Goal: Task Accomplishment & Management: Manage account settings

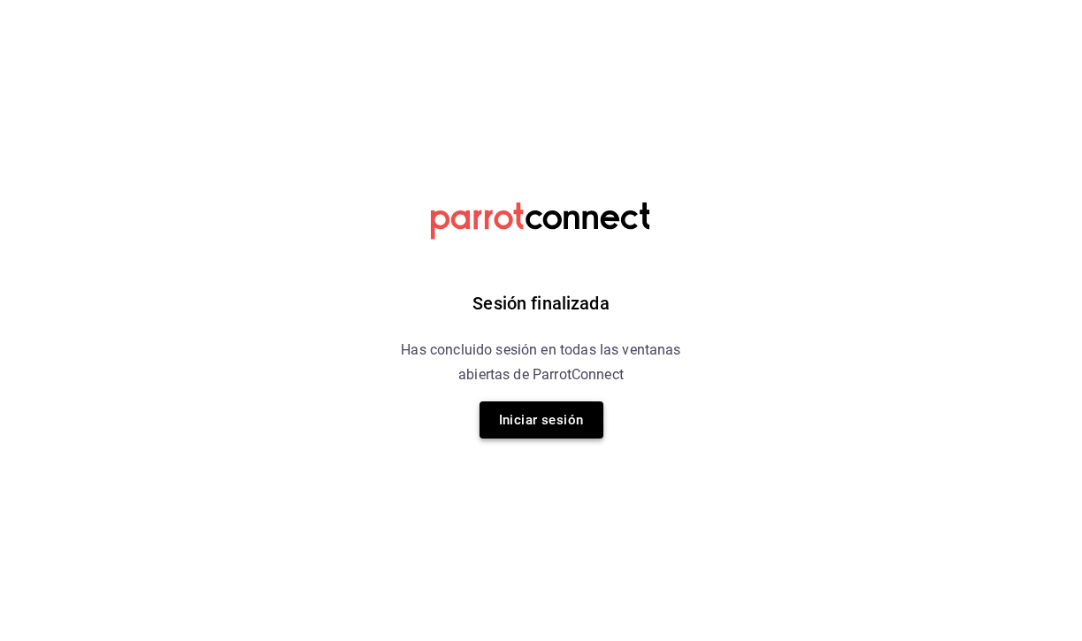
click at [526, 436] on button "Iniciar sesión" at bounding box center [541, 420] width 124 height 37
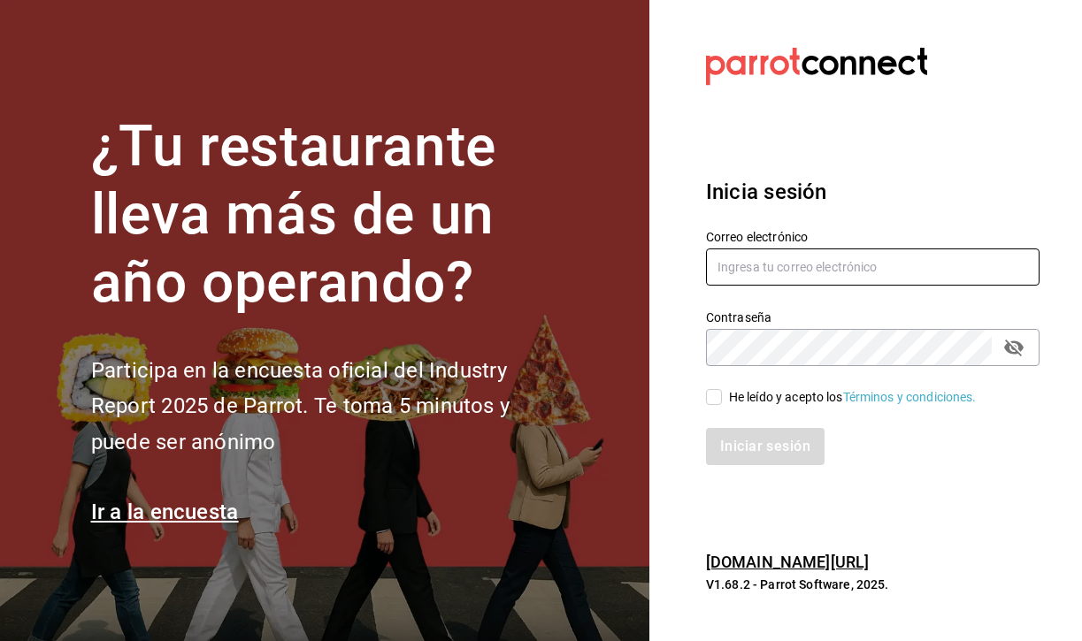
type input "[EMAIL_ADDRESS][DOMAIN_NAME]"
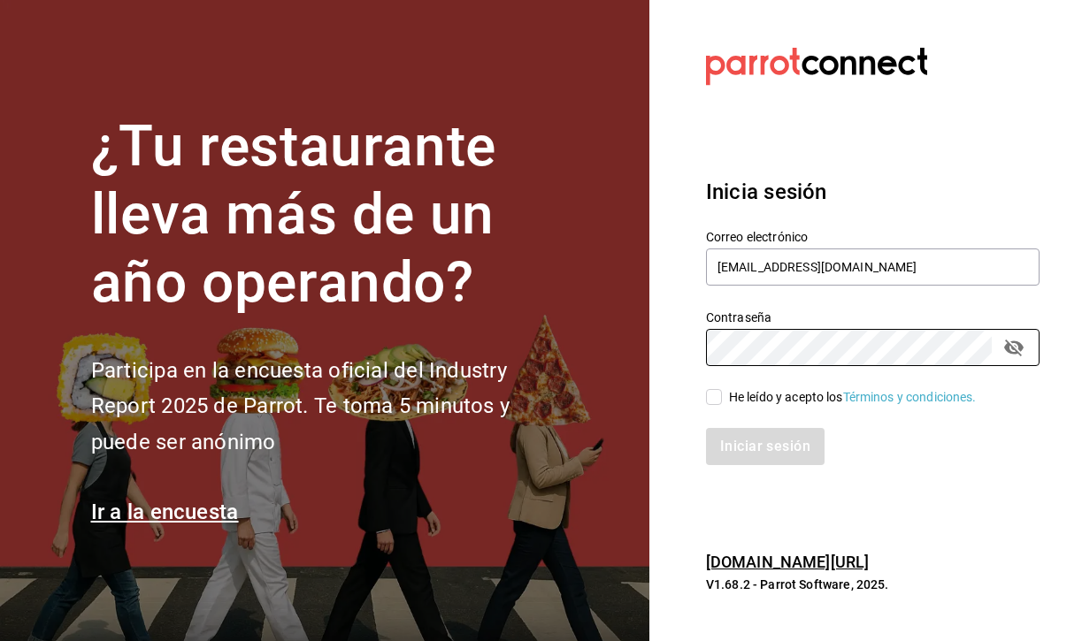
click at [715, 397] on input "He leído y acepto los Términos y condiciones." at bounding box center [714, 397] width 16 height 16
checkbox input "true"
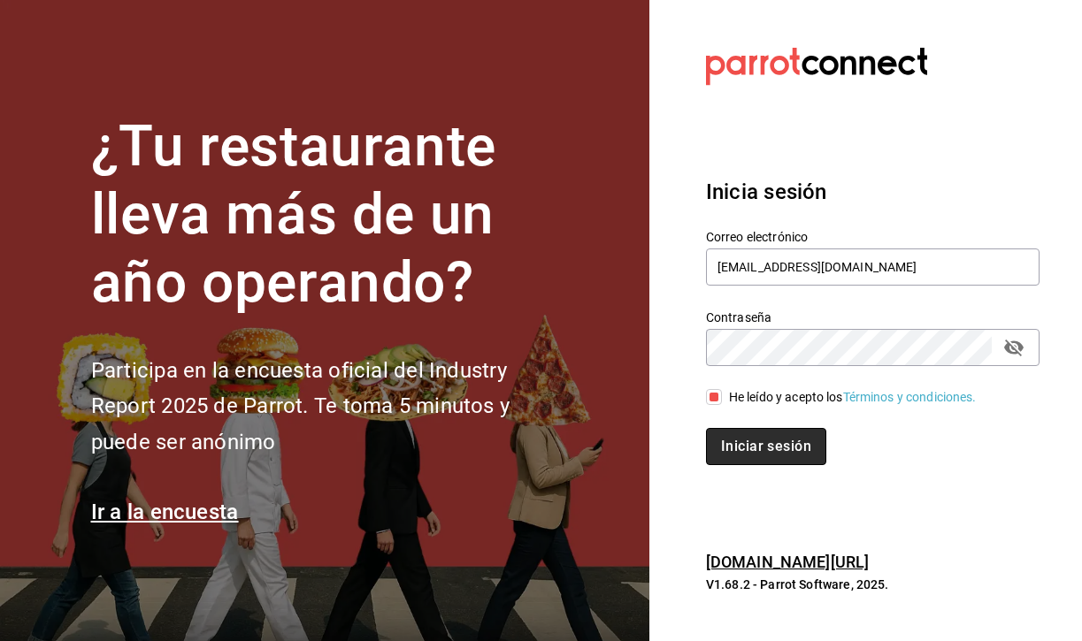
click at [746, 432] on button "Iniciar sesión" at bounding box center [766, 446] width 120 height 37
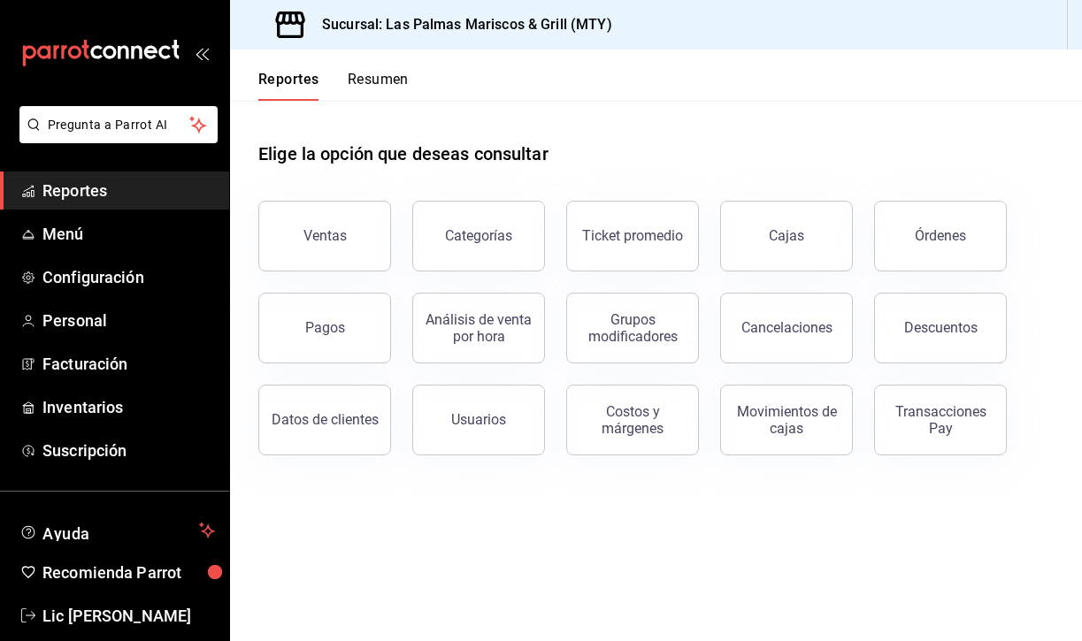
click at [383, 75] on button "Resumen" at bounding box center [378, 86] width 61 height 30
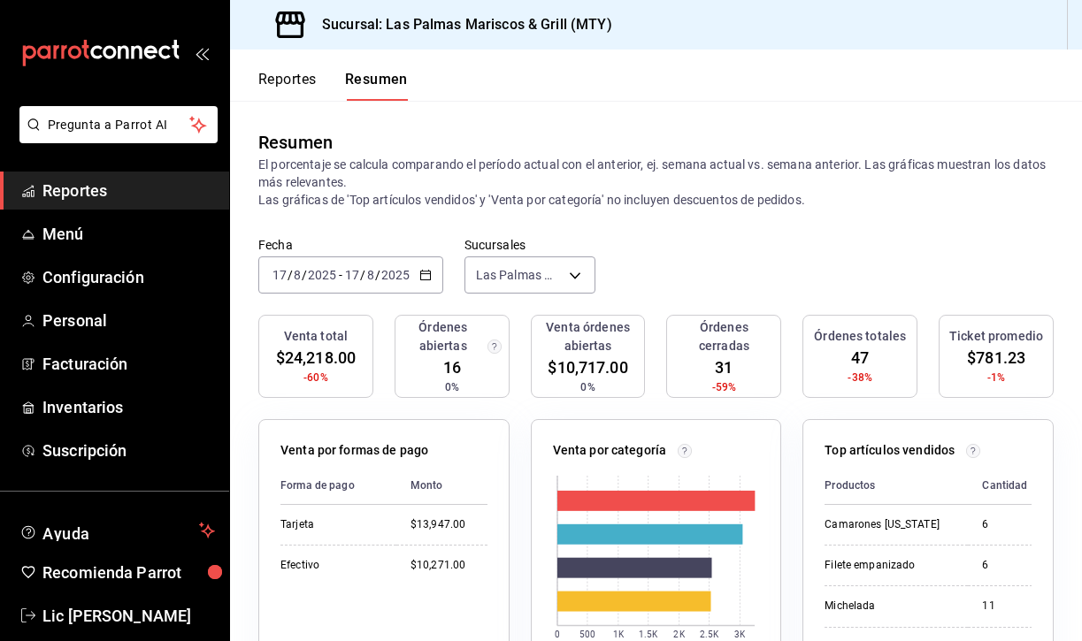
click at [101, 188] on span "Reportes" at bounding box center [128, 191] width 172 height 24
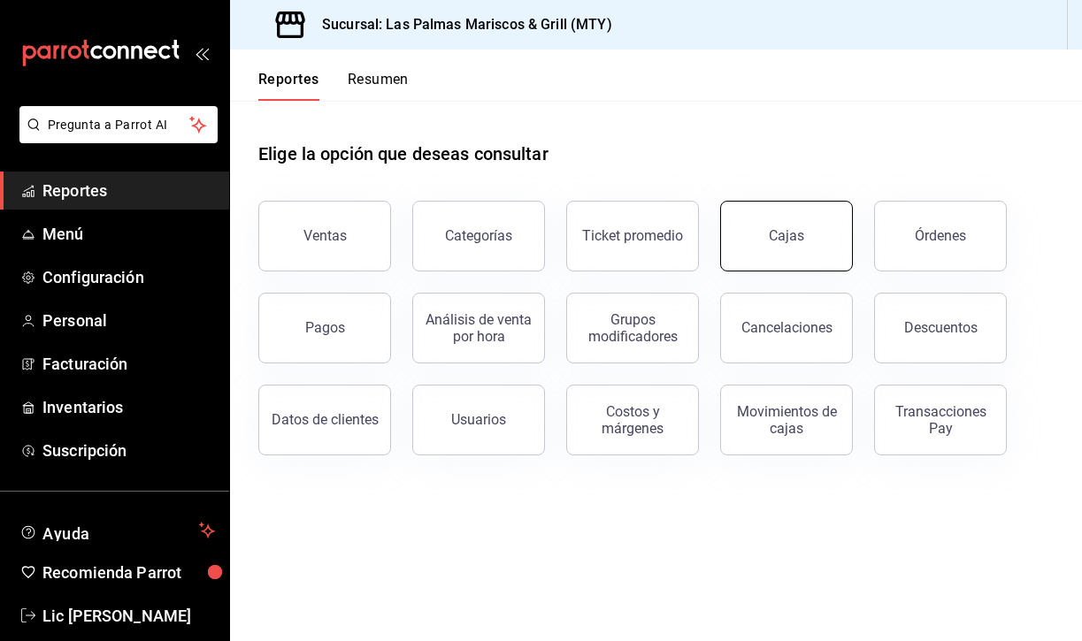
click at [786, 247] on button "Cajas" at bounding box center [786, 236] width 133 height 71
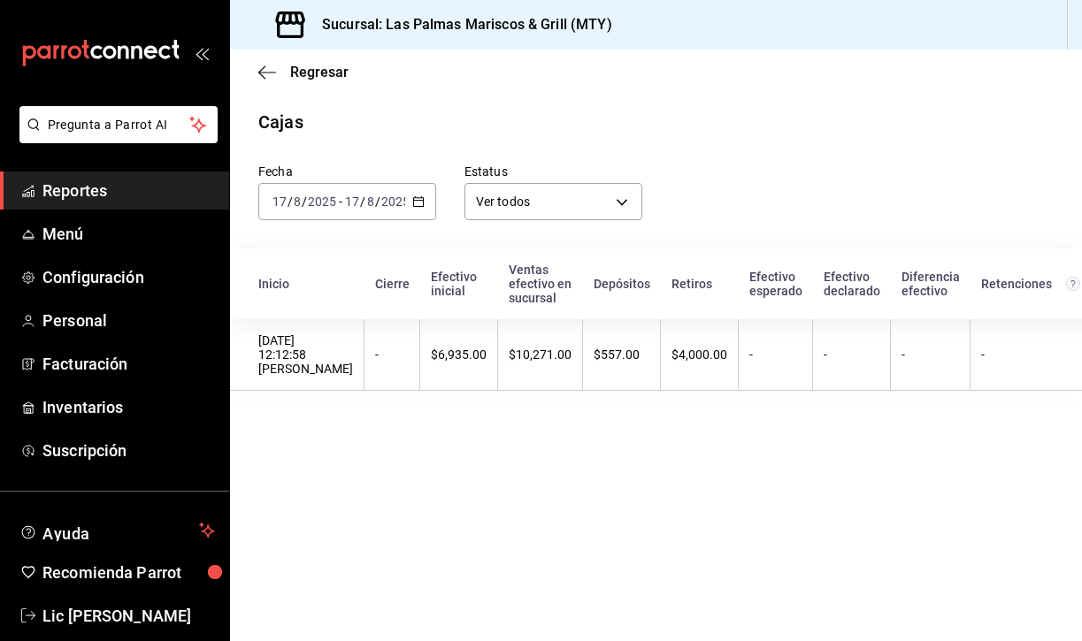
click at [426, 206] on div "2025-08-17 17 / 8 / 2025 - 2025-08-17 17 / 8 / 2025" at bounding box center [347, 201] width 178 height 37
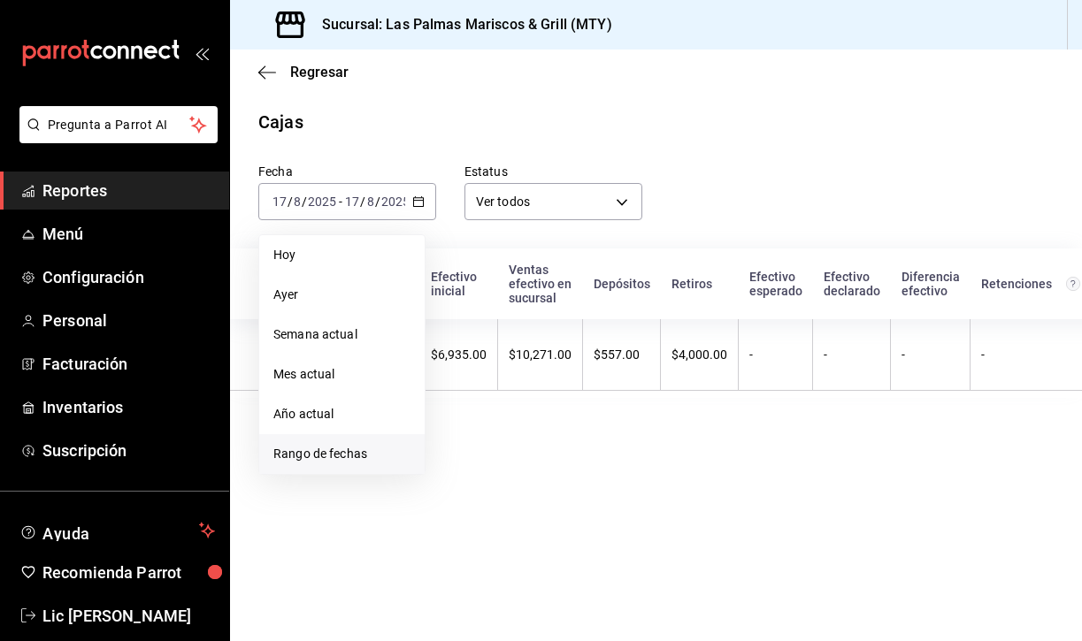
click at [379, 451] on span "Rango de fechas" at bounding box center [341, 454] width 137 height 19
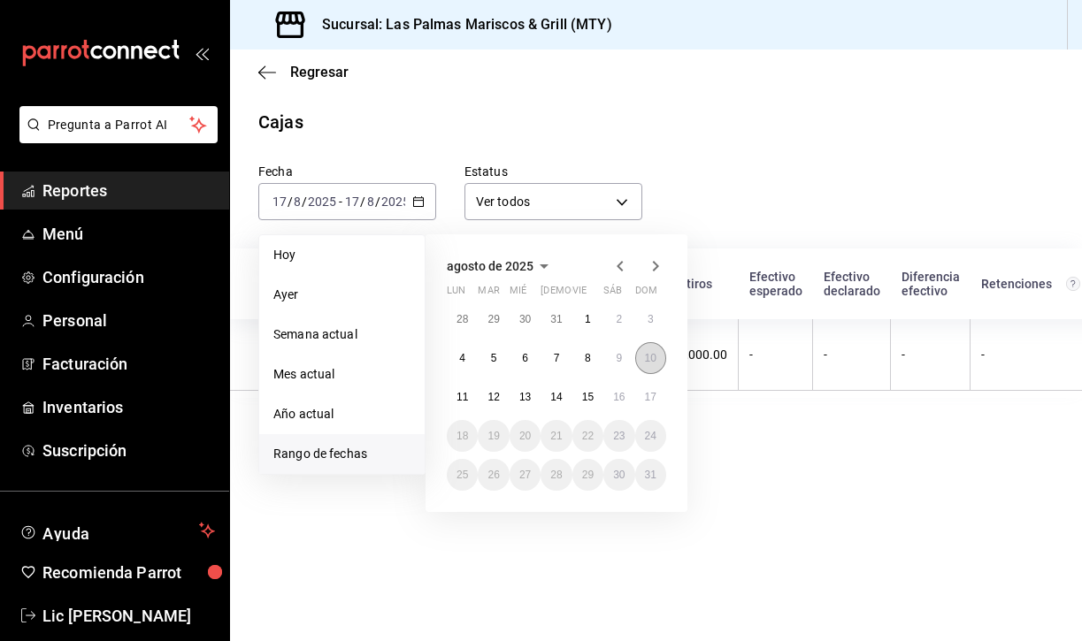
click at [649, 359] on abbr "10" at bounding box center [650, 358] width 11 height 12
click at [622, 401] on abbr "16" at bounding box center [618, 397] width 11 height 12
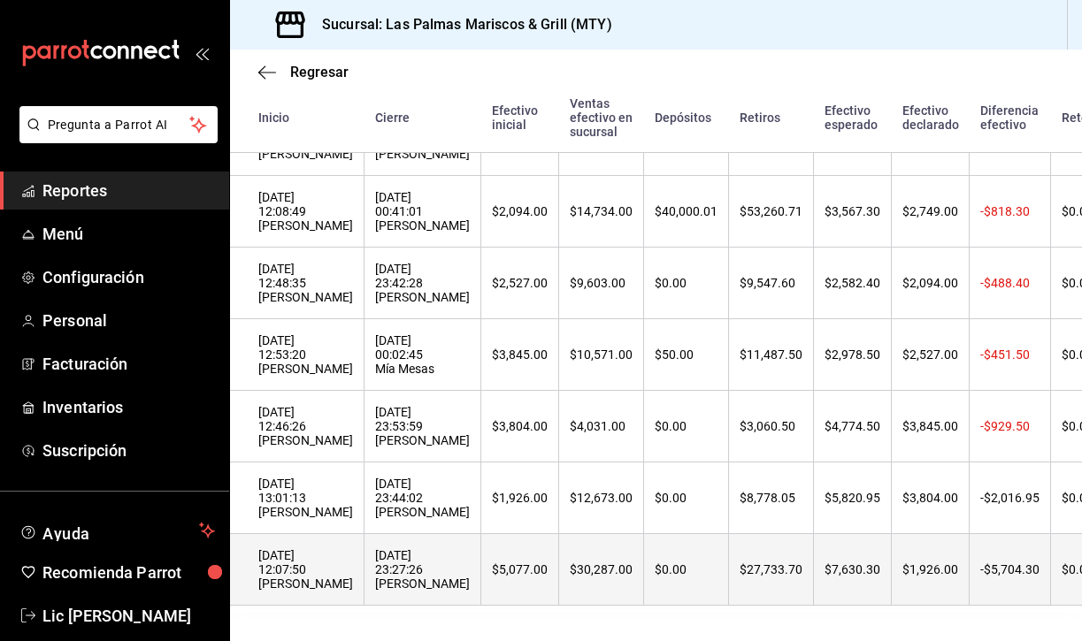
click at [375, 590] on div "10/08/2025 23:27:26 Adriana Caja" at bounding box center [422, 569] width 95 height 42
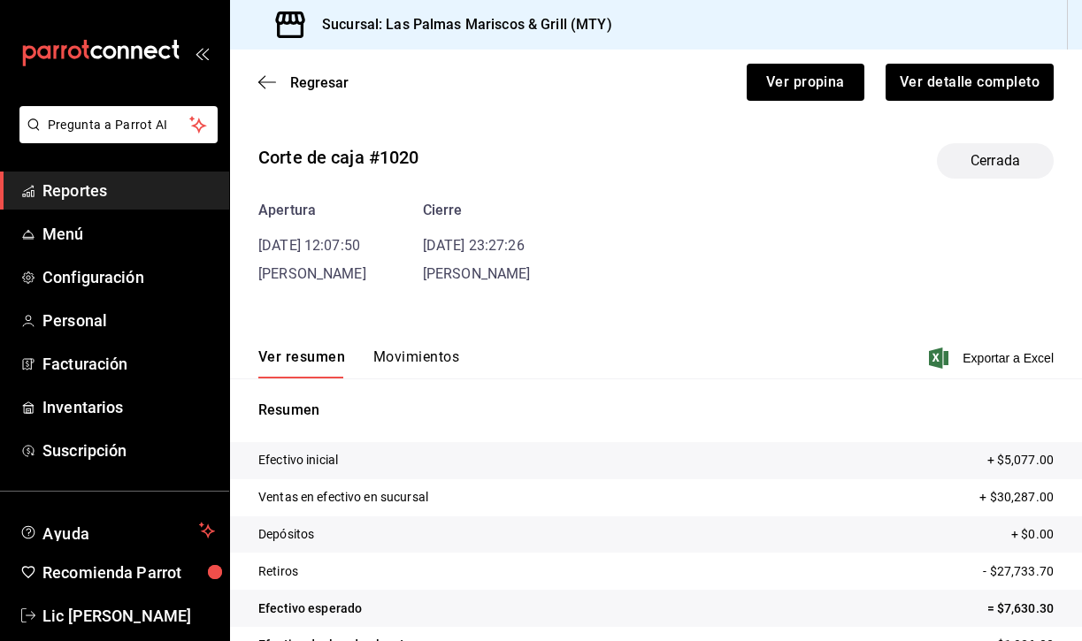
click at [407, 340] on div "Ver resumen Movimientos Exportar a Excel" at bounding box center [656, 352] width 852 height 51
click at [417, 357] on button "Movimientos" at bounding box center [416, 363] width 86 height 30
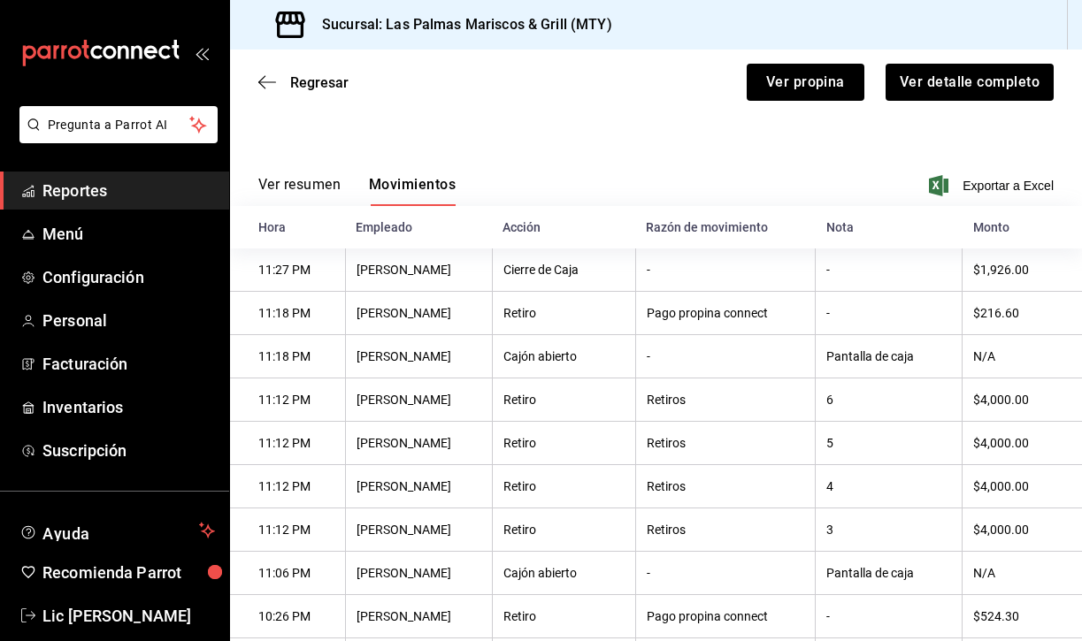
scroll to position [137, 0]
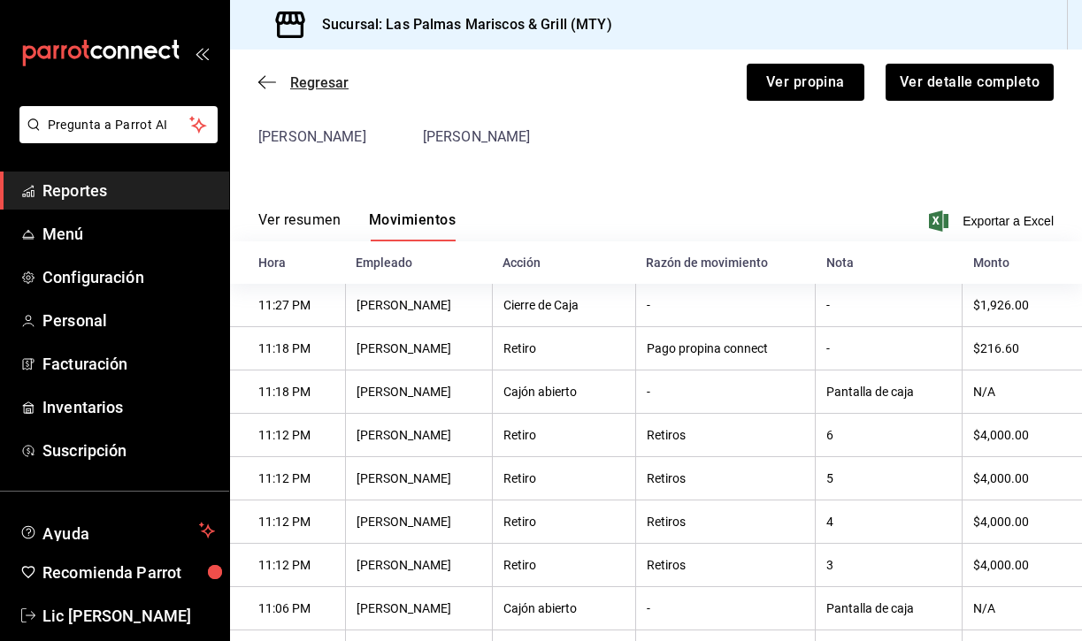
click at [265, 83] on icon "button" at bounding box center [267, 82] width 18 height 16
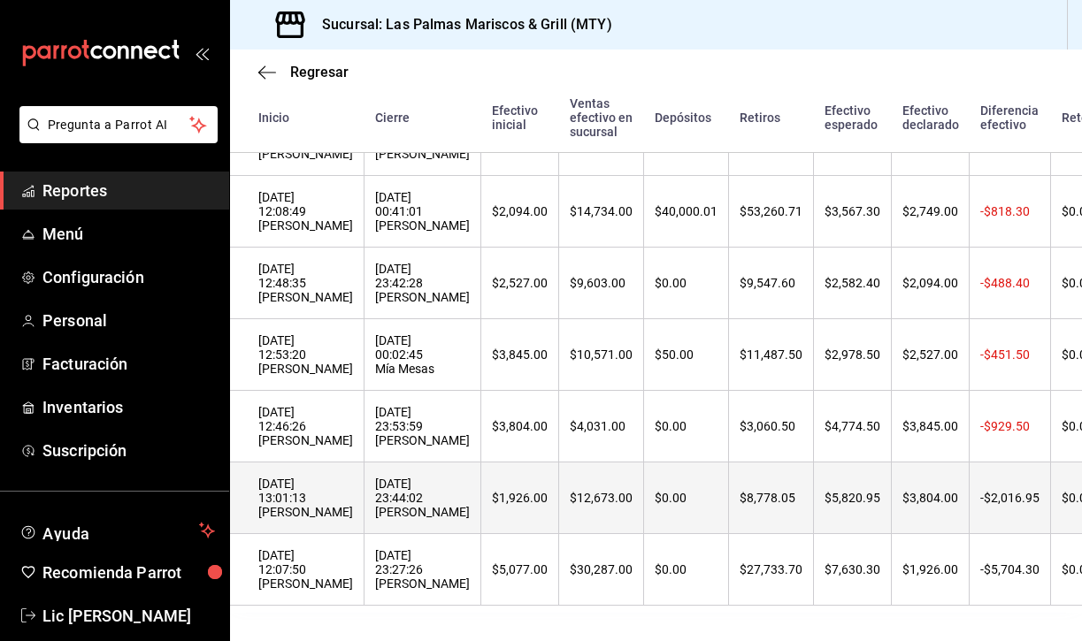
scroll to position [248, 0]
click at [375, 497] on div "11/08/2025 23:44:02 Adriana Caja" at bounding box center [422, 498] width 95 height 42
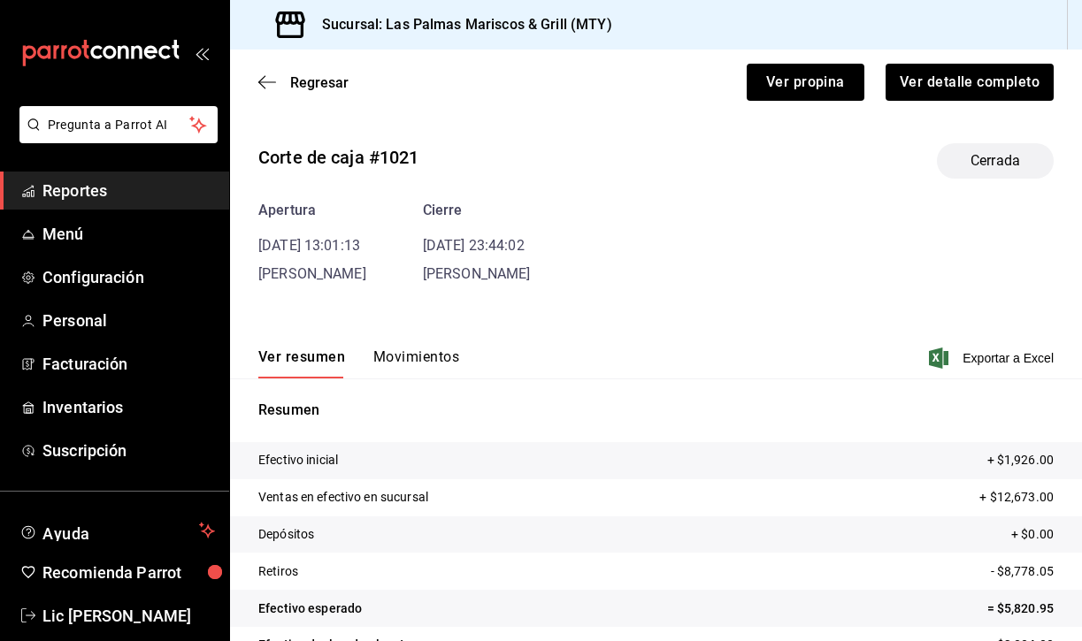
click at [404, 355] on button "Movimientos" at bounding box center [416, 363] width 86 height 30
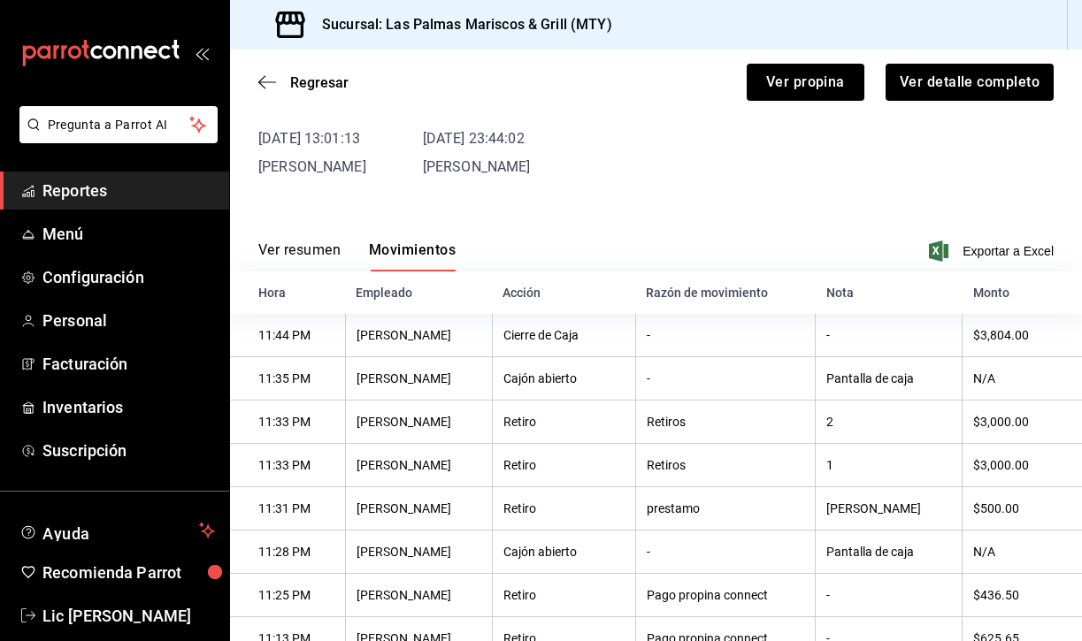
scroll to position [77, 0]
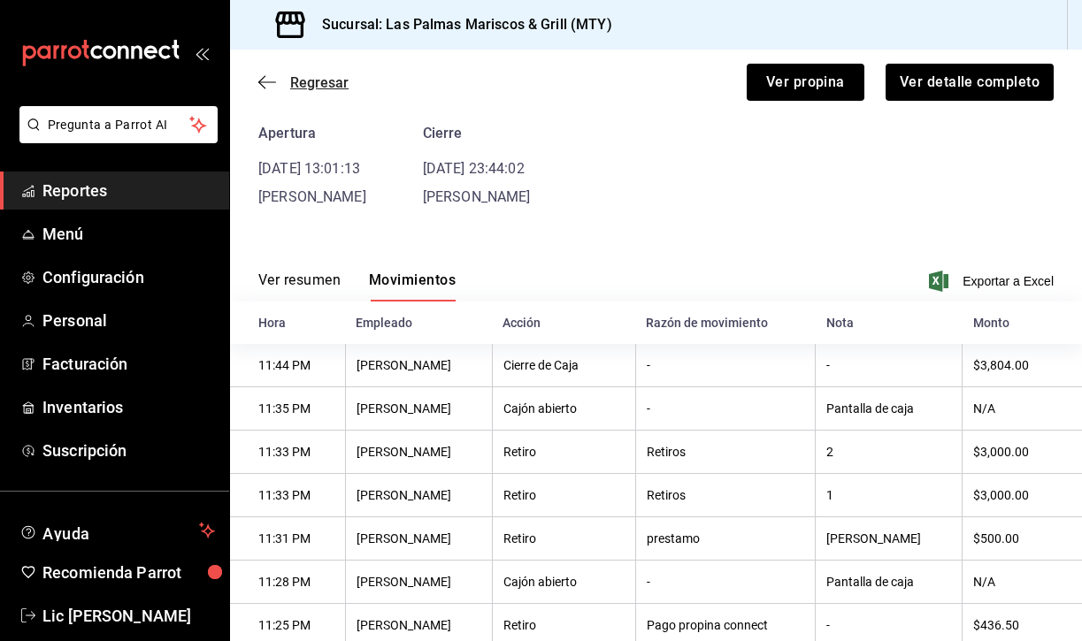
click at [261, 85] on icon "button" at bounding box center [261, 82] width 7 height 13
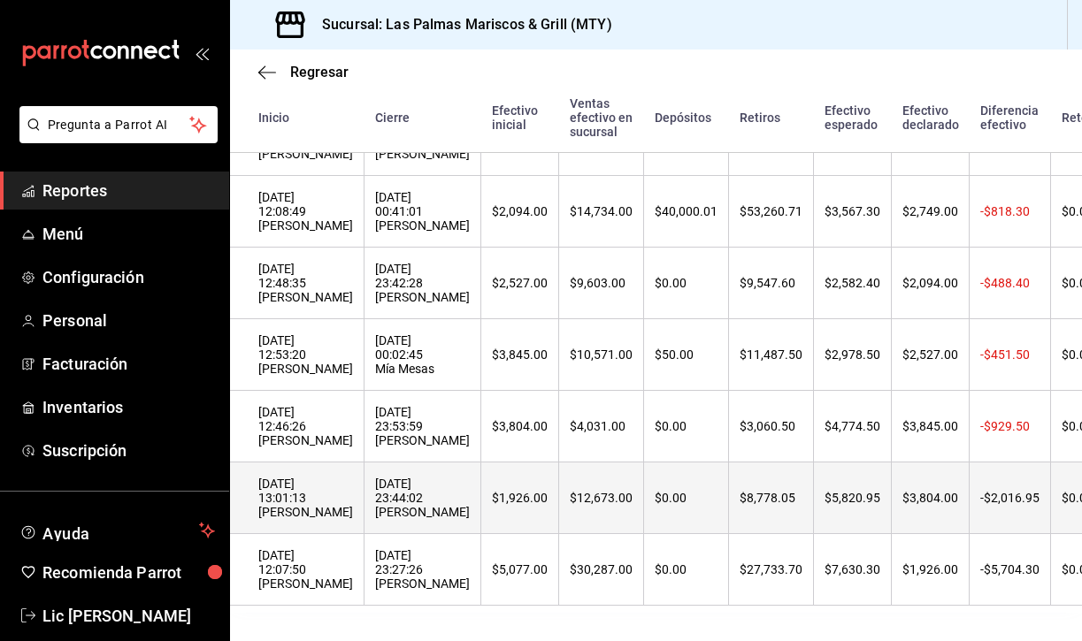
scroll to position [248, 0]
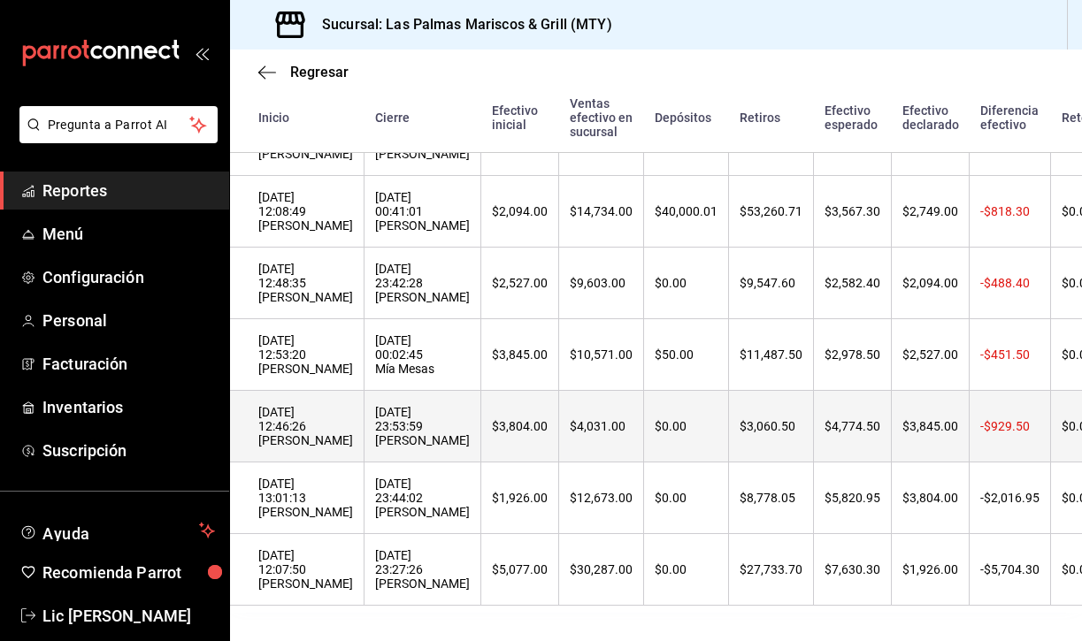
click at [375, 429] on div "12/08/2025 23:53:59 Adriana Caja" at bounding box center [422, 426] width 95 height 42
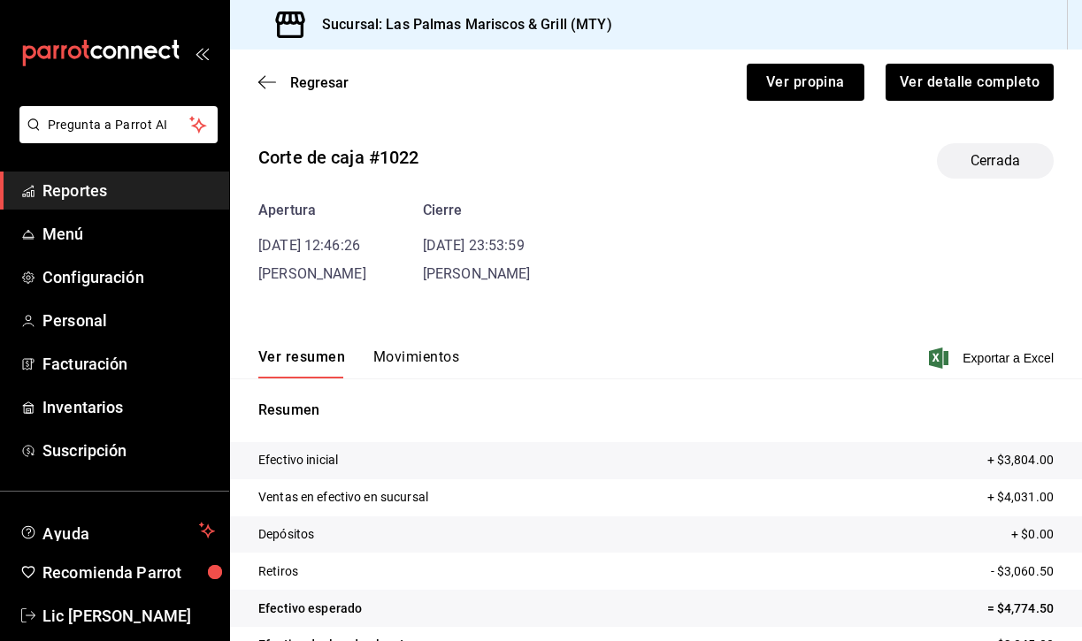
click at [386, 370] on button "Movimientos" at bounding box center [416, 363] width 86 height 30
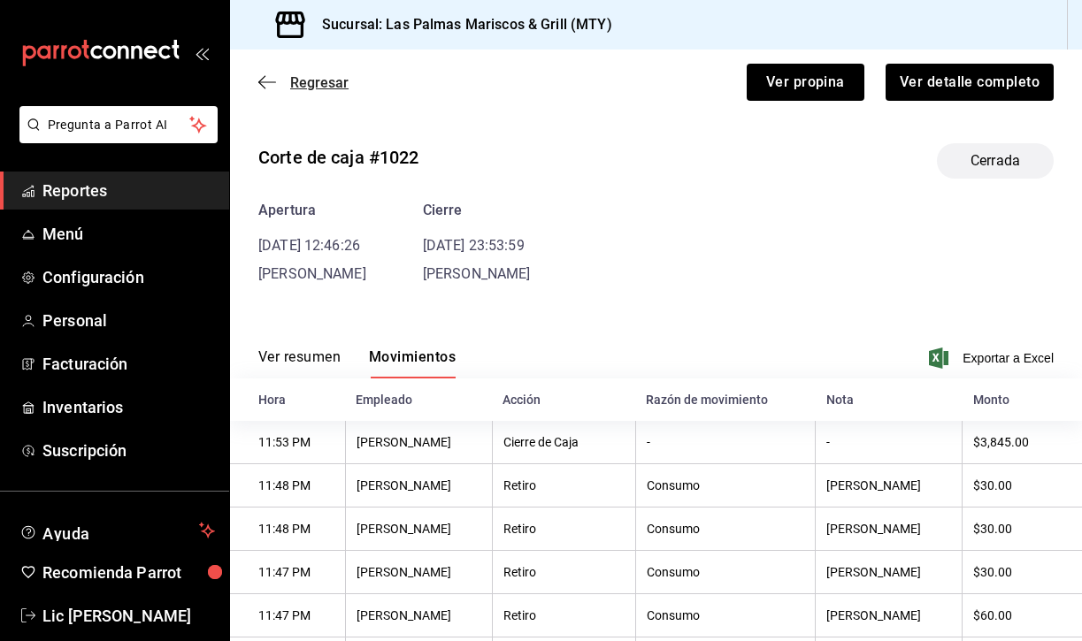
click at [264, 78] on icon "button" at bounding box center [261, 82] width 7 height 13
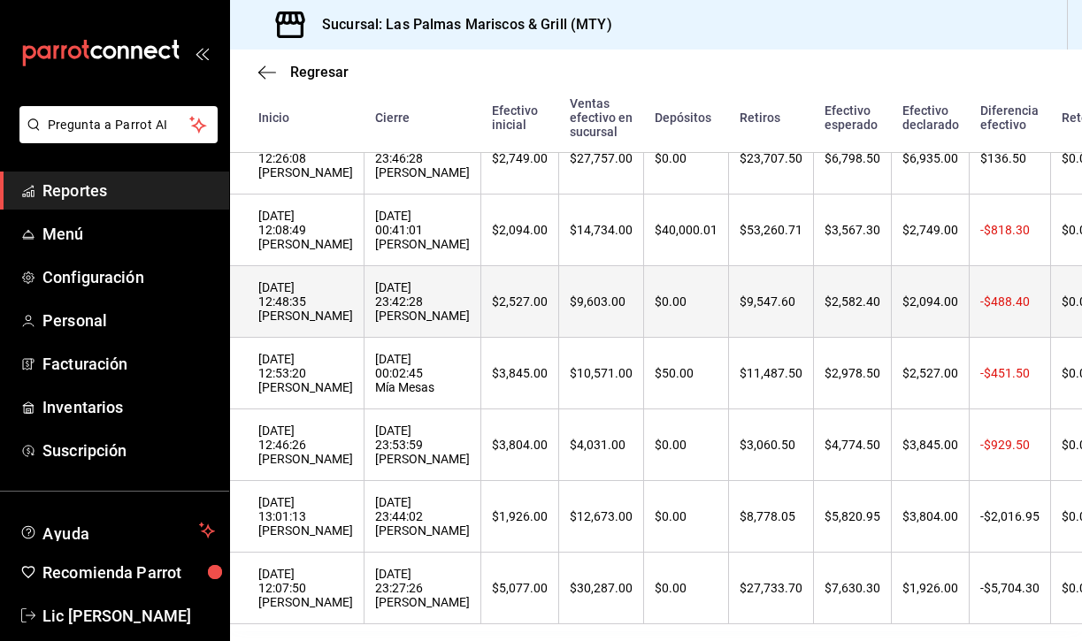
scroll to position [237, 0]
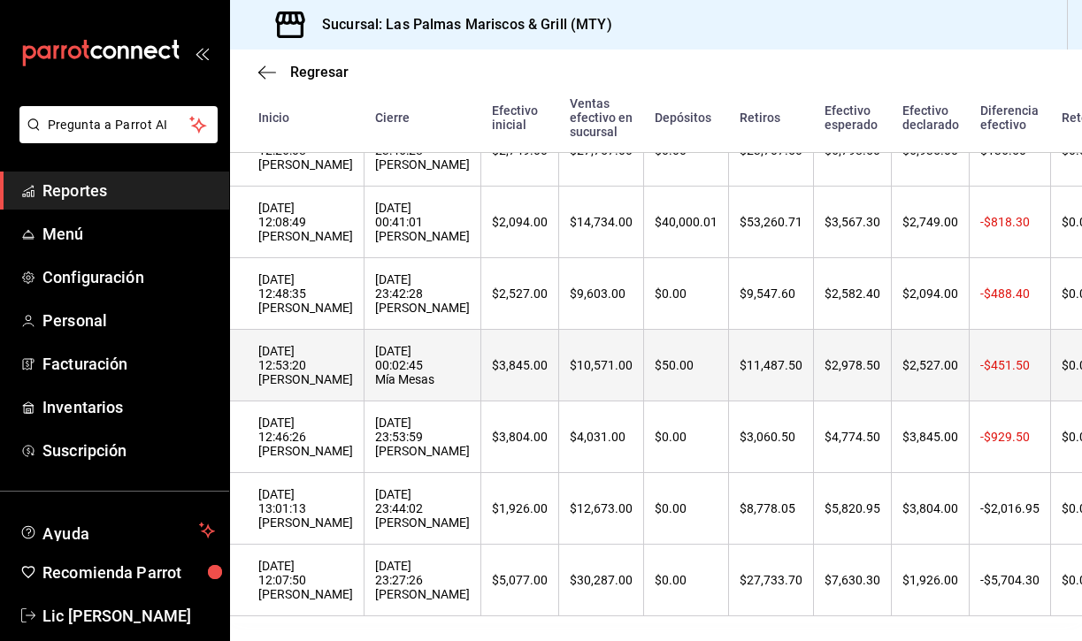
click at [481, 352] on th "$3,845.00" at bounding box center [520, 366] width 78 height 72
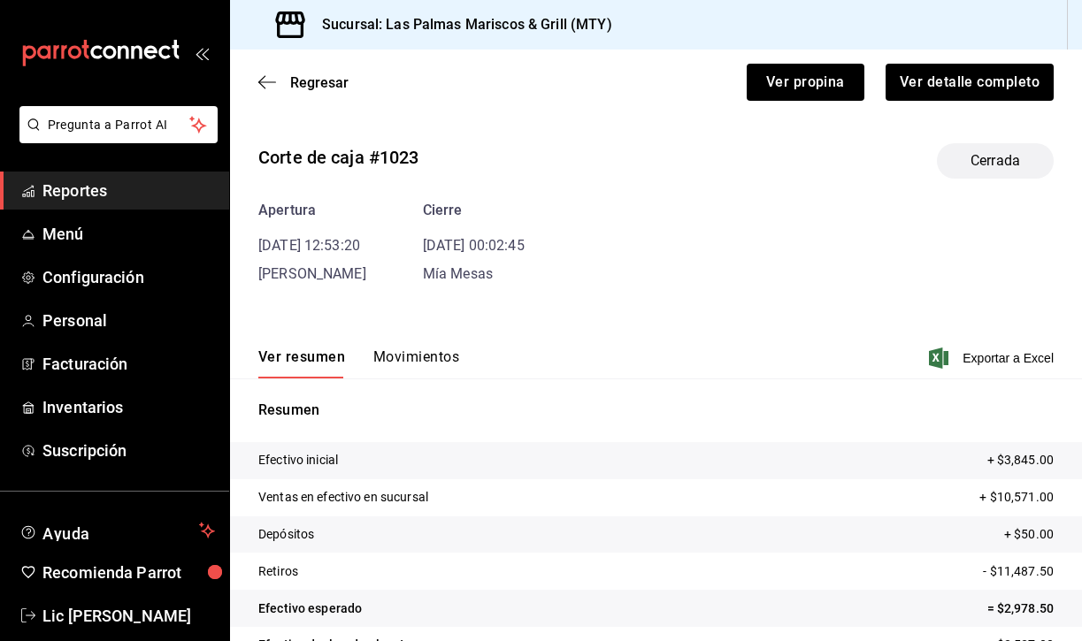
click at [402, 357] on button "Movimientos" at bounding box center [416, 363] width 86 height 30
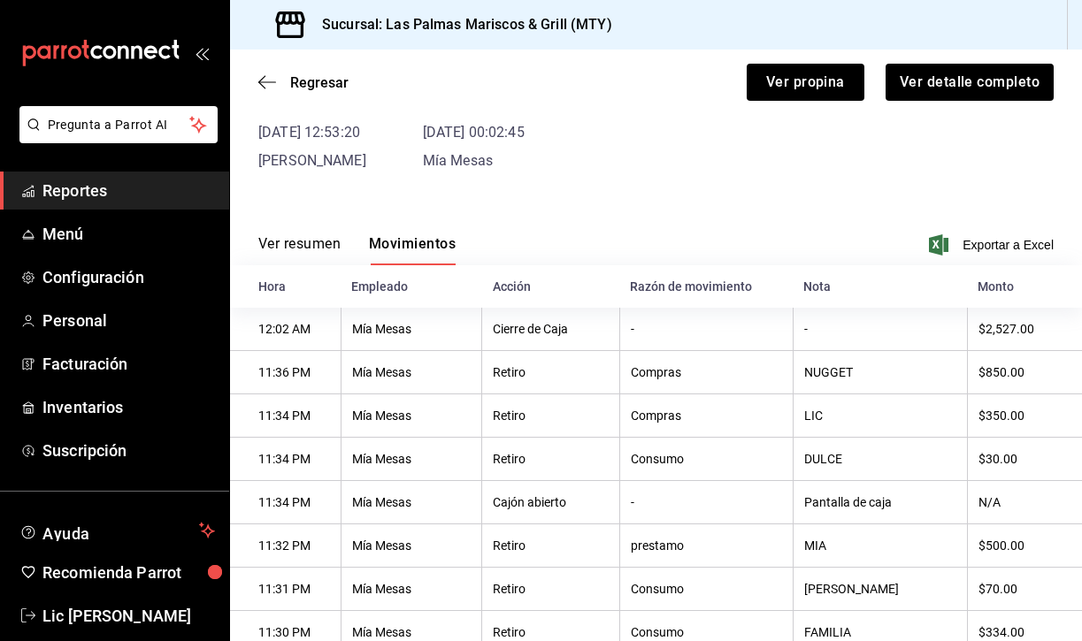
scroll to position [71, 0]
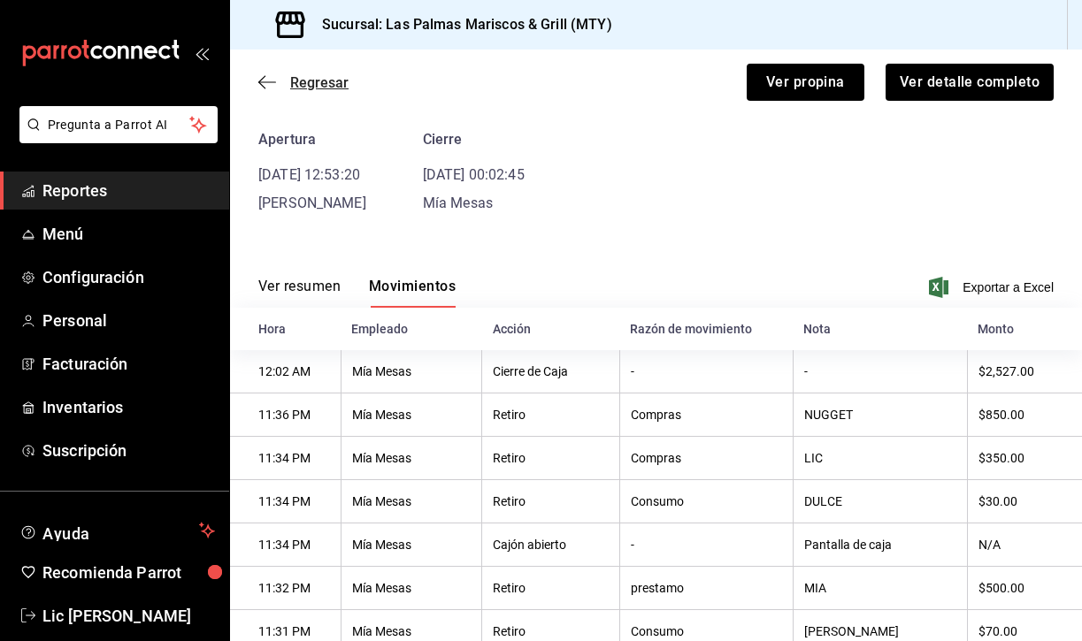
click at [263, 82] on icon "button" at bounding box center [267, 81] width 18 height 1
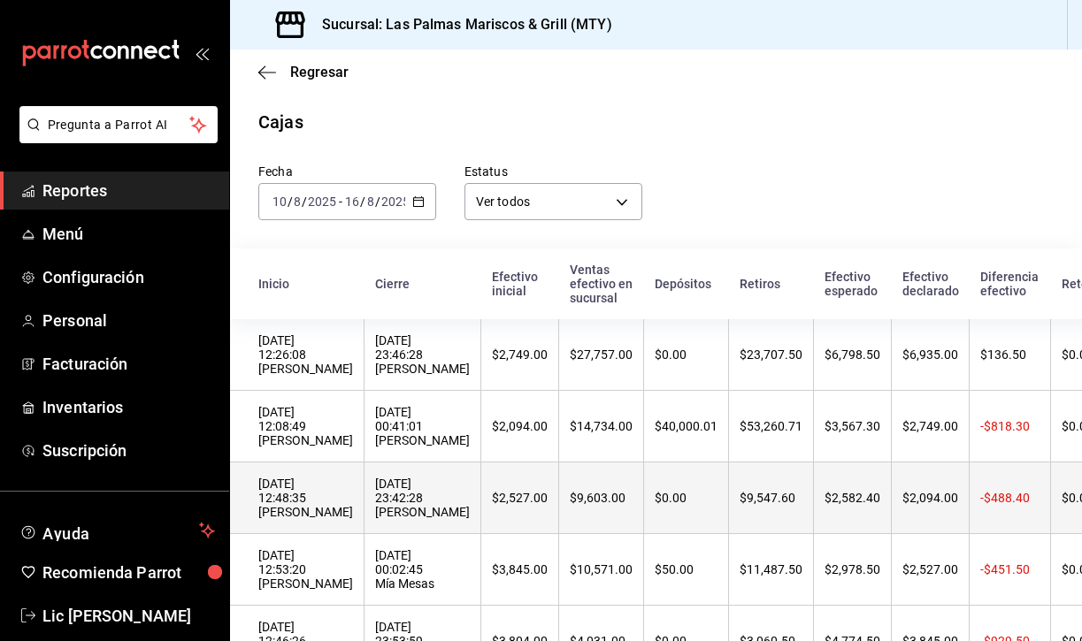
click at [375, 509] on div "14/08/2025 23:42:28 Adriana Caja" at bounding box center [422, 498] width 95 height 42
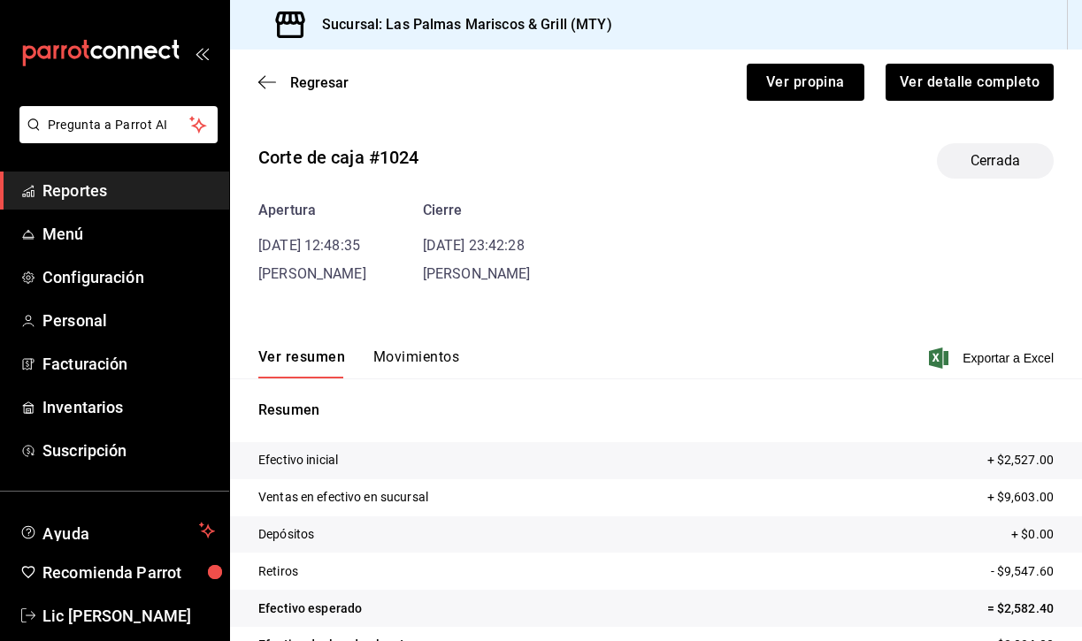
click at [405, 360] on button "Movimientos" at bounding box center [416, 363] width 86 height 30
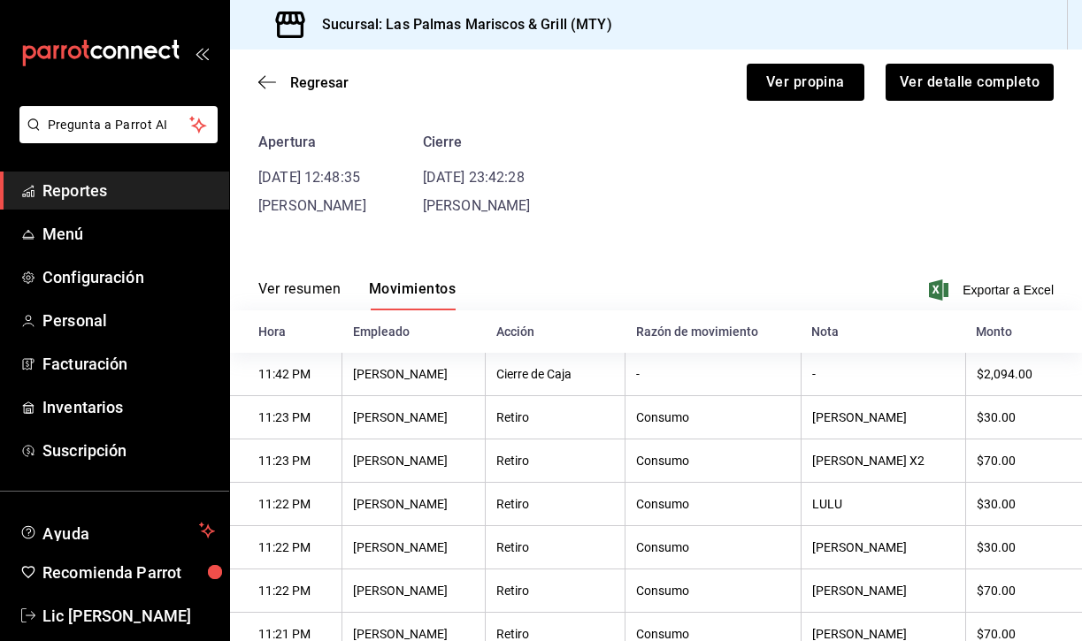
scroll to position [1, 0]
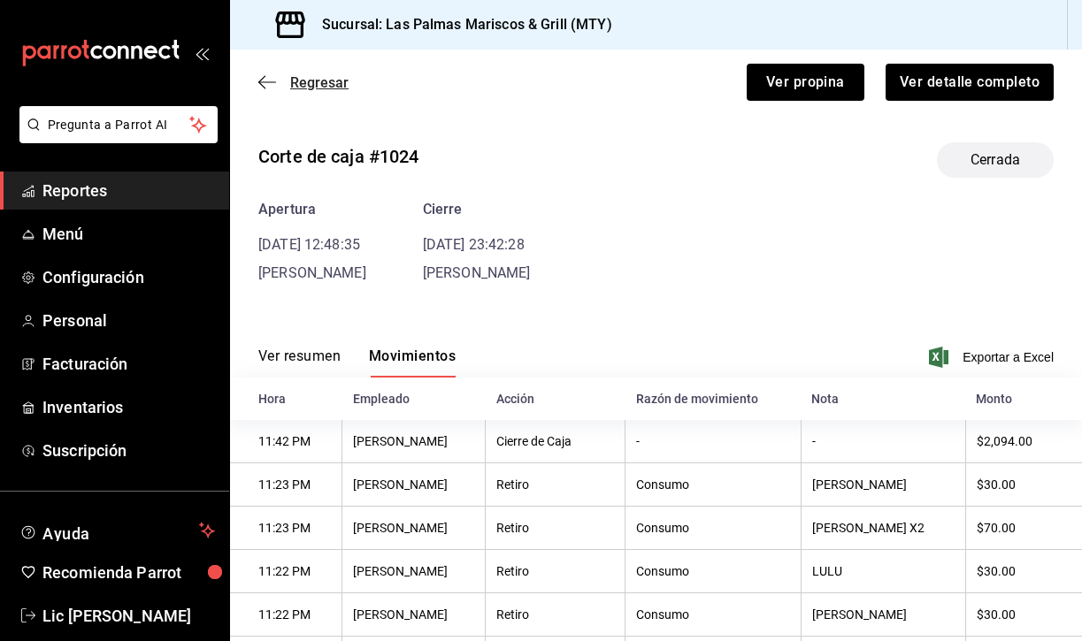
click at [268, 80] on icon "button" at bounding box center [267, 82] width 18 height 16
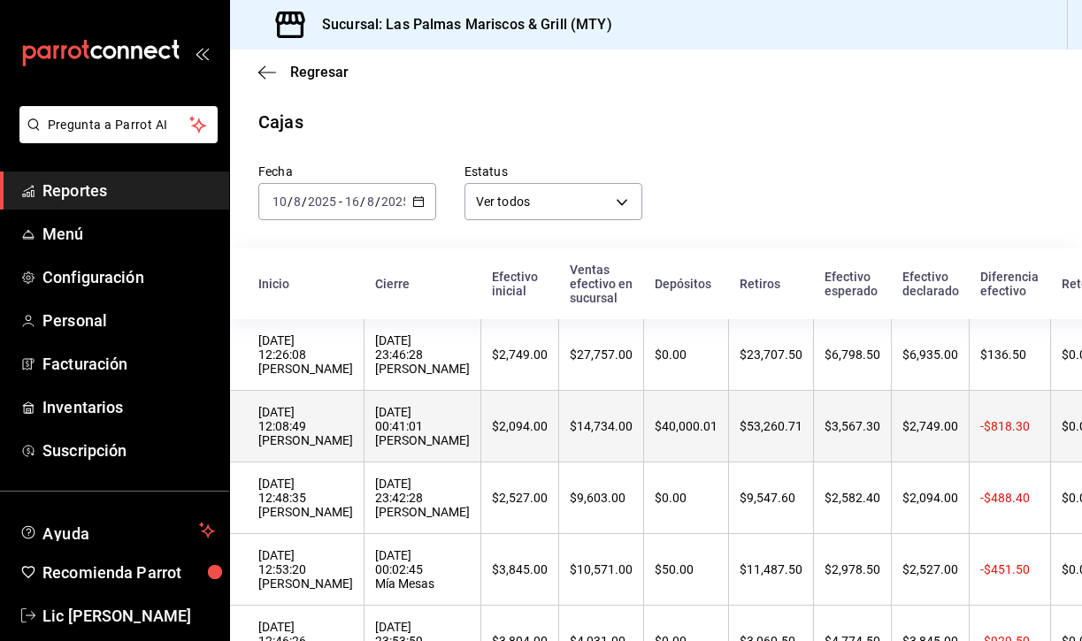
click at [375, 427] on div "16/08/2025 00:41:01 Adriana Caja" at bounding box center [422, 426] width 95 height 42
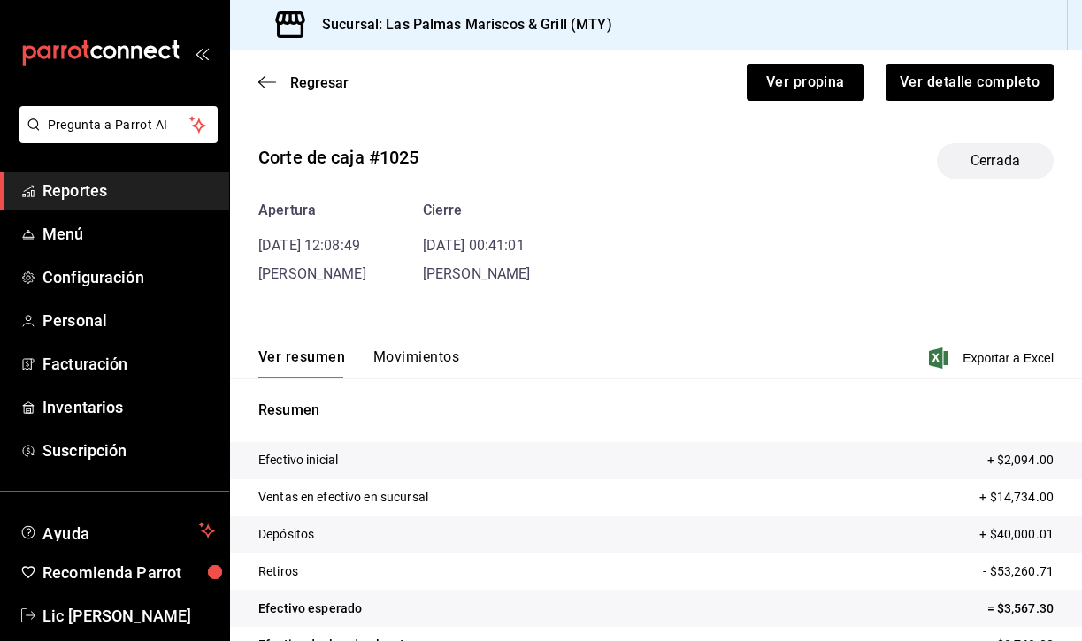
click at [394, 351] on button "Movimientos" at bounding box center [416, 363] width 86 height 30
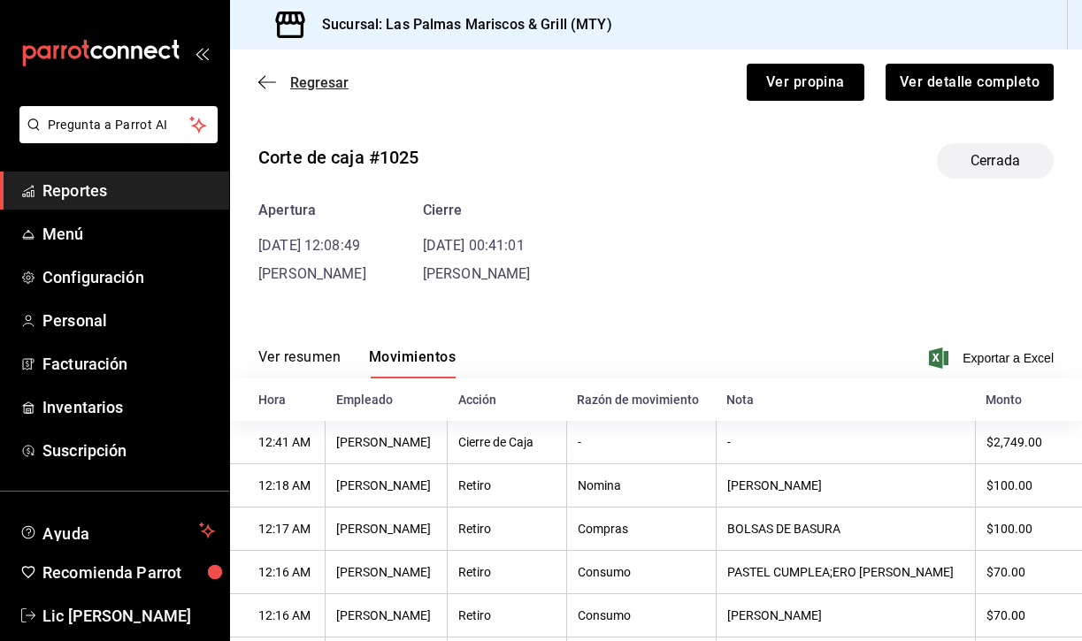
click at [267, 81] on icon "button" at bounding box center [267, 82] width 18 height 16
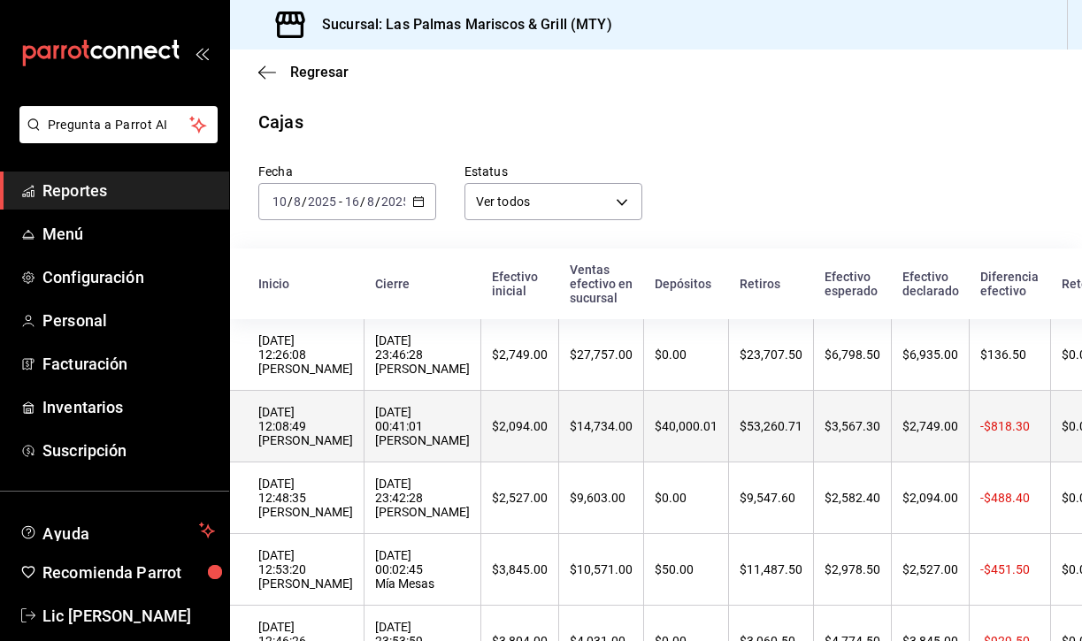
click at [570, 427] on div "$14,734.00" at bounding box center [601, 426] width 63 height 14
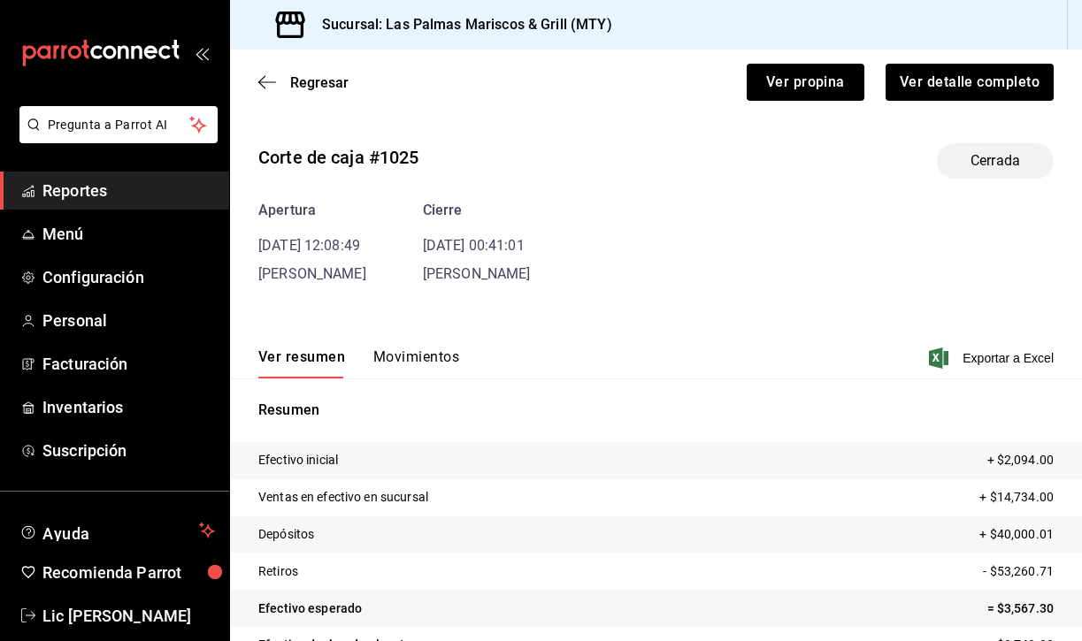
click at [396, 348] on button "Movimientos" at bounding box center [416, 363] width 86 height 30
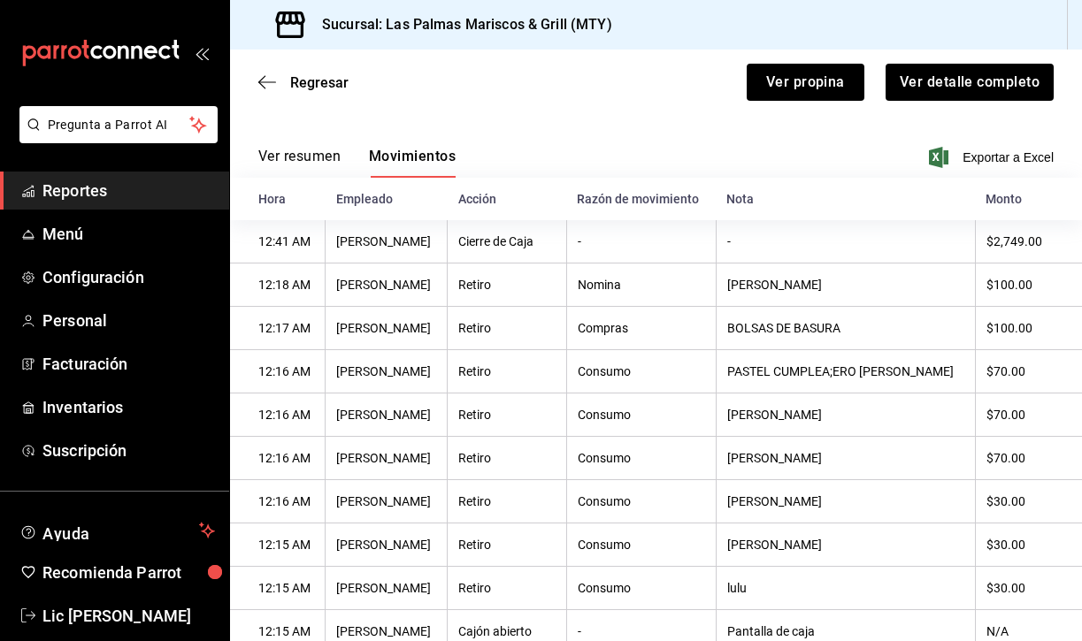
scroll to position [202, 0]
click at [261, 77] on icon "button" at bounding box center [267, 82] width 18 height 16
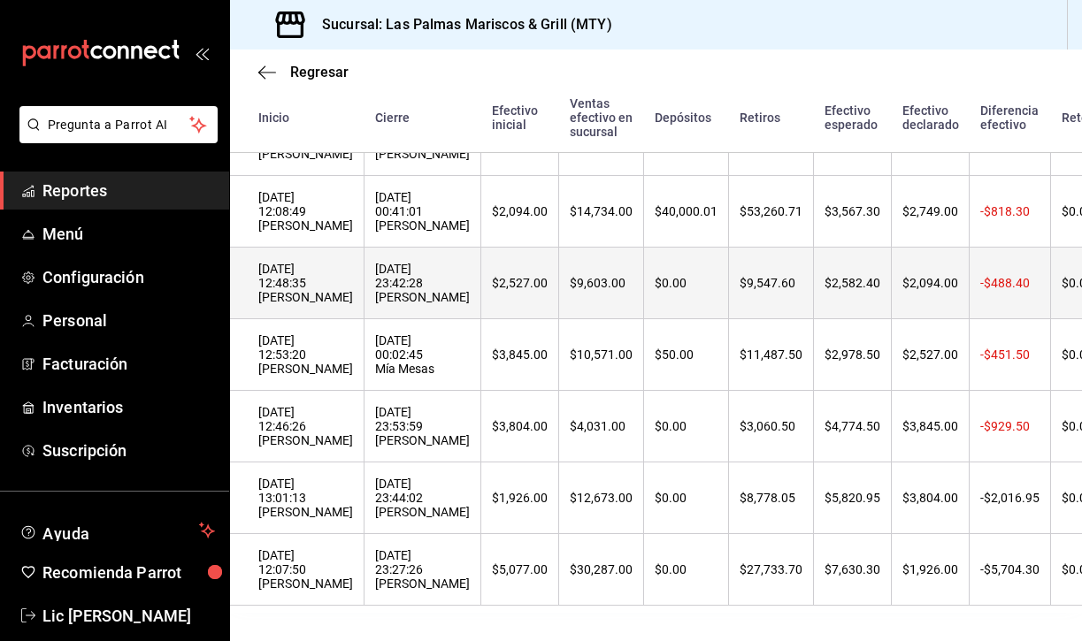
scroll to position [248, 0]
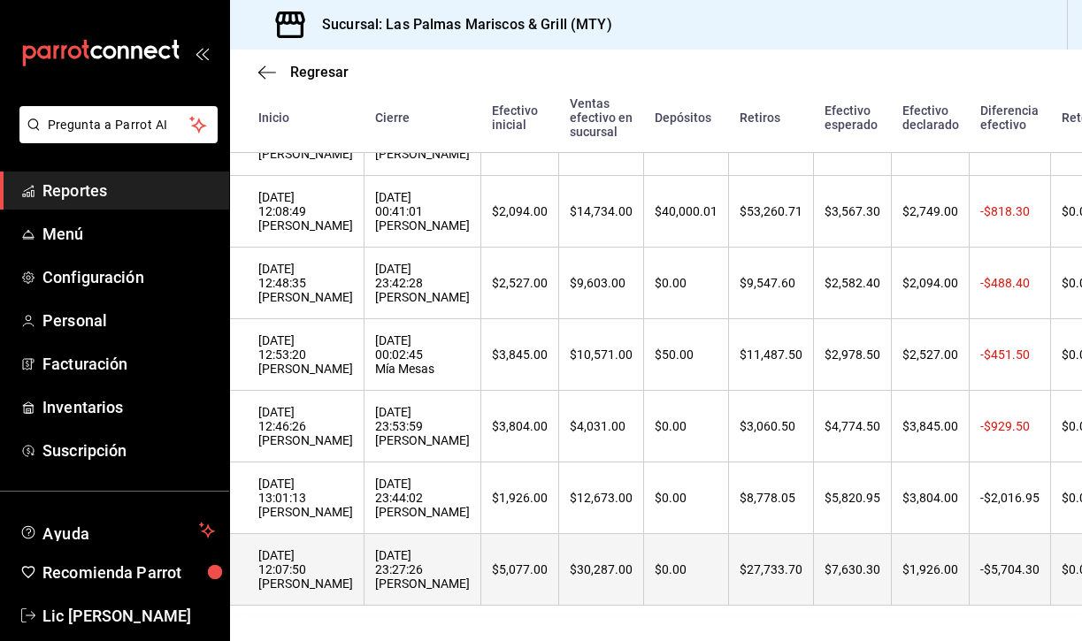
click at [481, 582] on th "$5,077.00" at bounding box center [520, 570] width 78 height 72
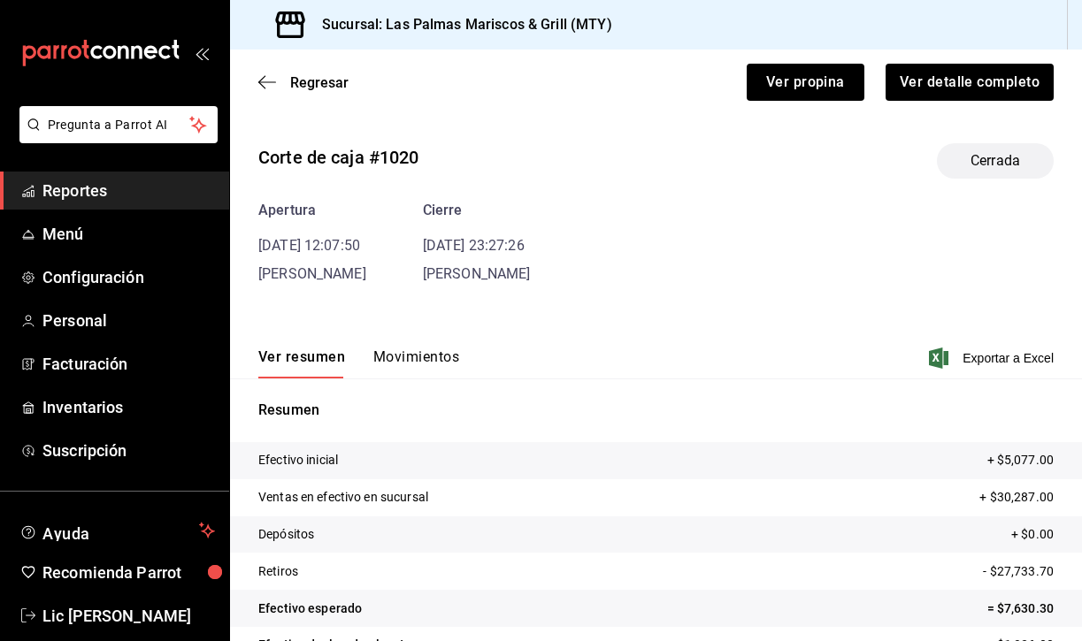
click at [410, 352] on button "Movimientos" at bounding box center [416, 363] width 86 height 30
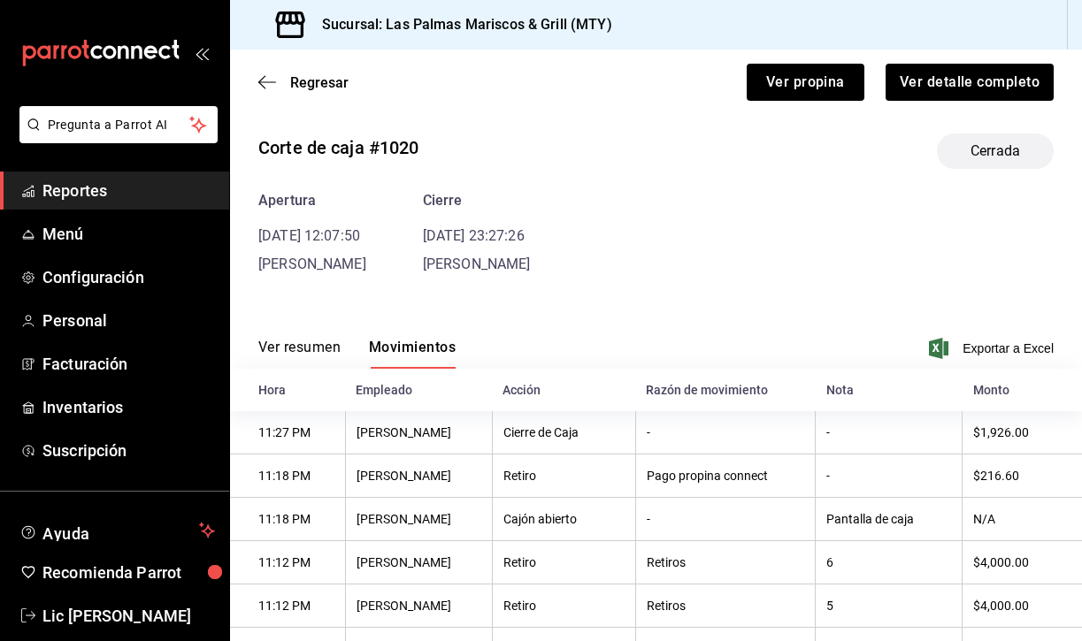
scroll to position [8, 0]
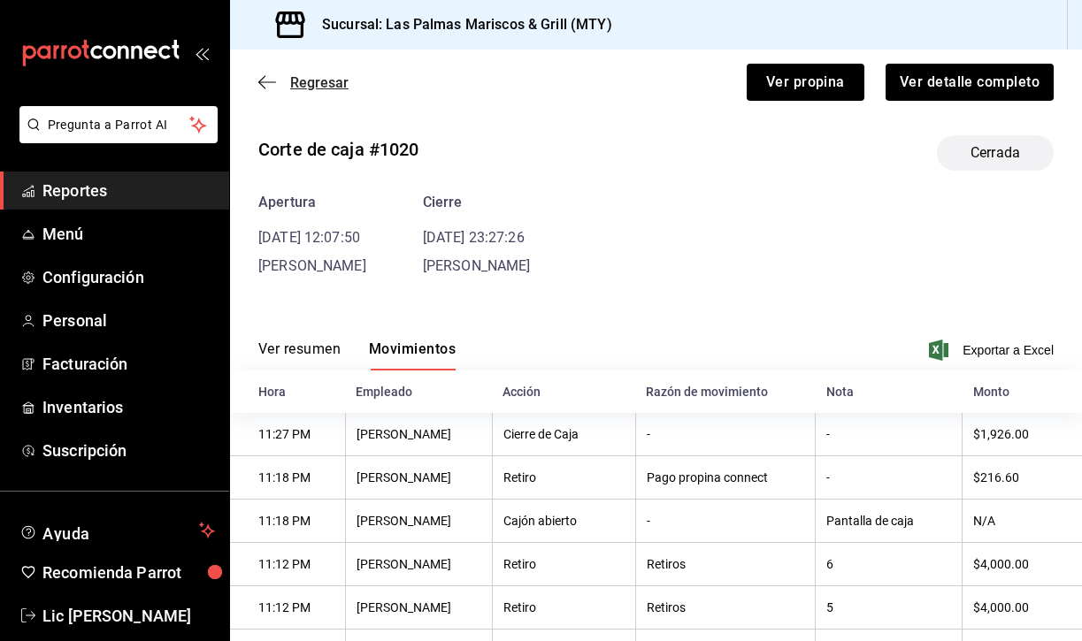
click at [259, 75] on icon "button" at bounding box center [267, 82] width 18 height 16
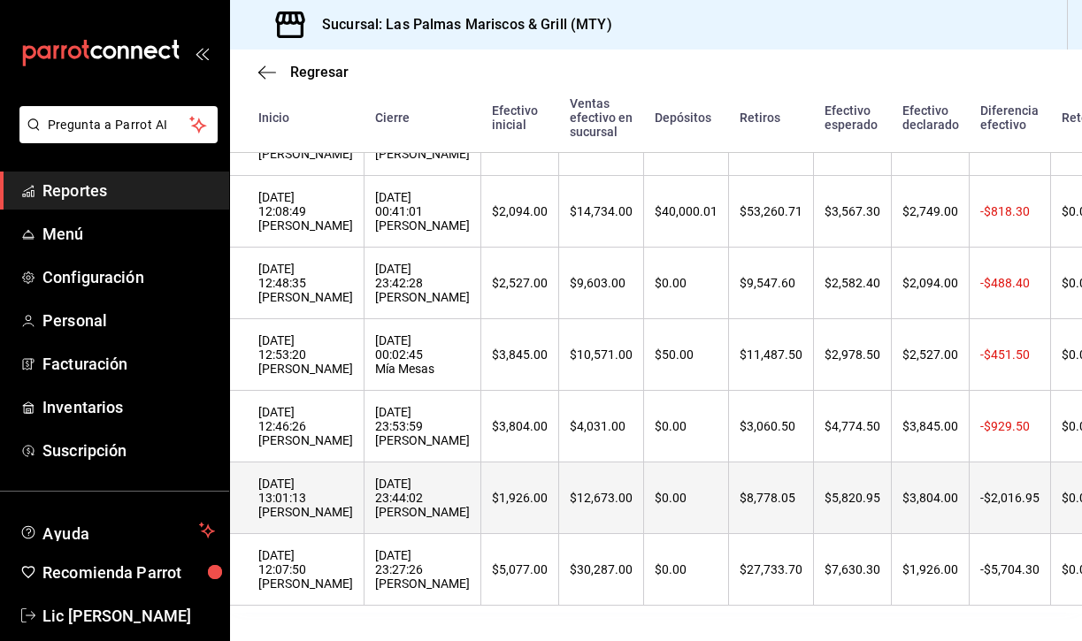
scroll to position [248, 0]
click at [333, 498] on th "11/08/2025 13:01:13 Adriana Caja" at bounding box center [297, 499] width 134 height 72
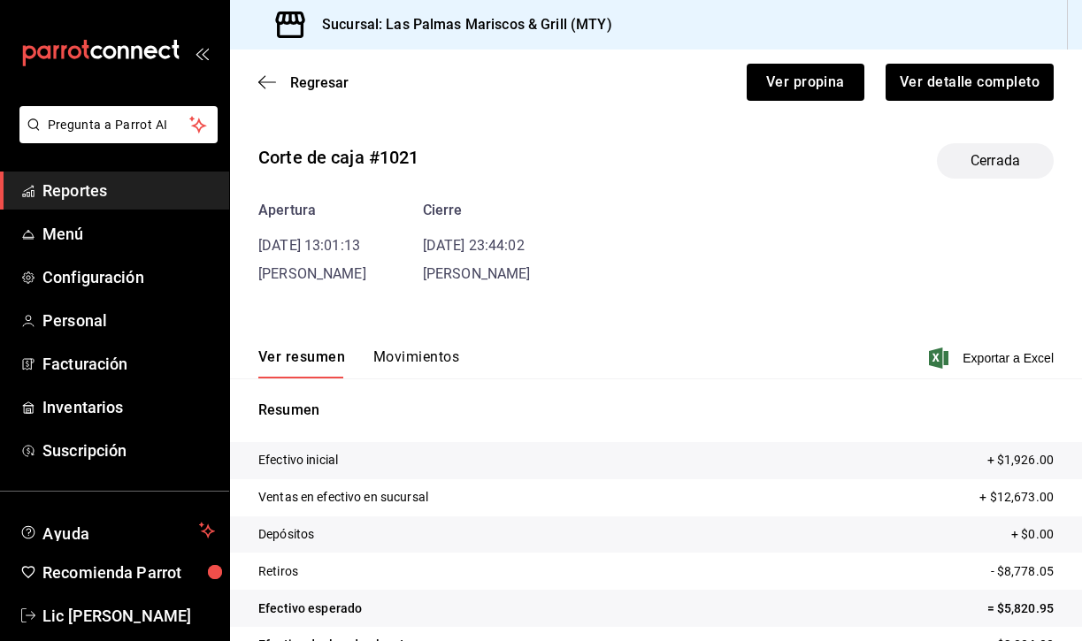
click at [396, 357] on button "Movimientos" at bounding box center [416, 363] width 86 height 30
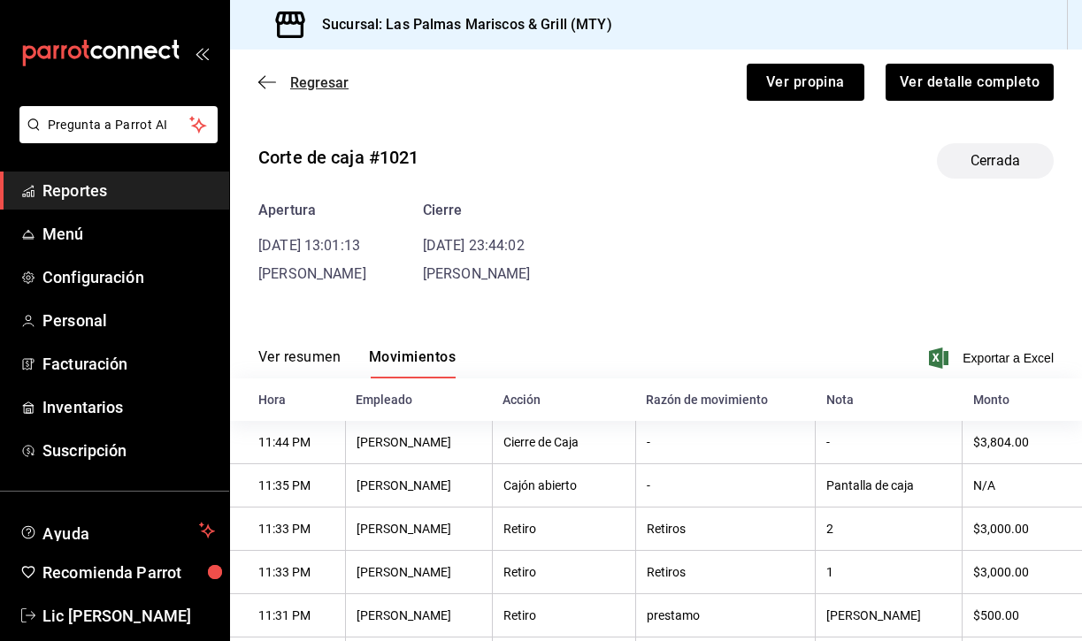
click at [265, 85] on icon "button" at bounding box center [267, 82] width 18 height 16
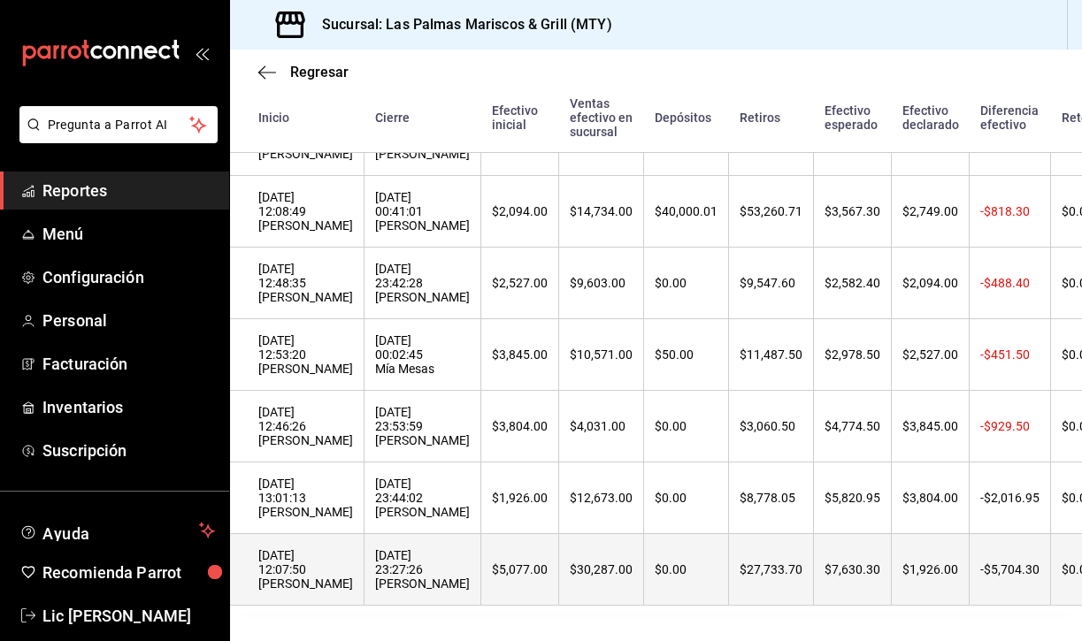
scroll to position [248, 0]
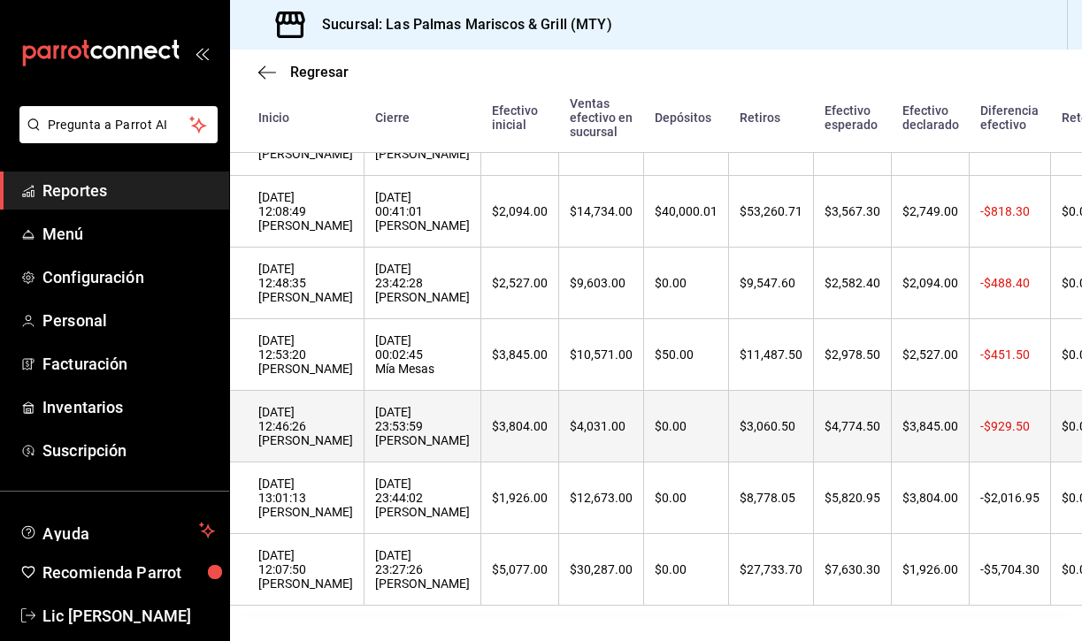
click at [427, 432] on th "12/08/2025 23:53:59 Adriana Caja" at bounding box center [422, 427] width 117 height 72
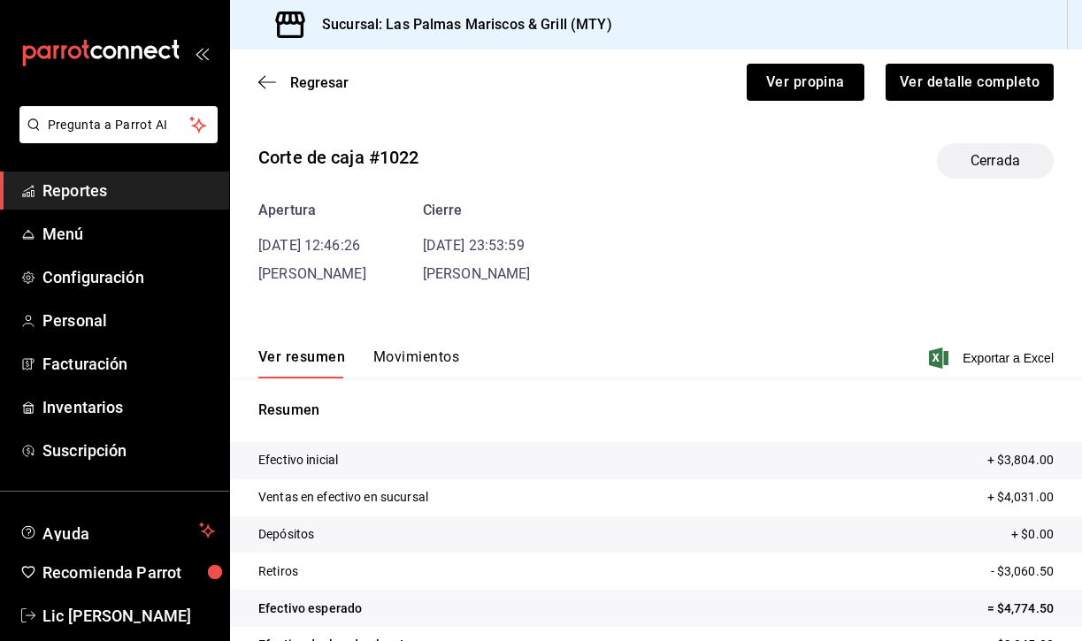
click at [402, 358] on button "Movimientos" at bounding box center [416, 363] width 86 height 30
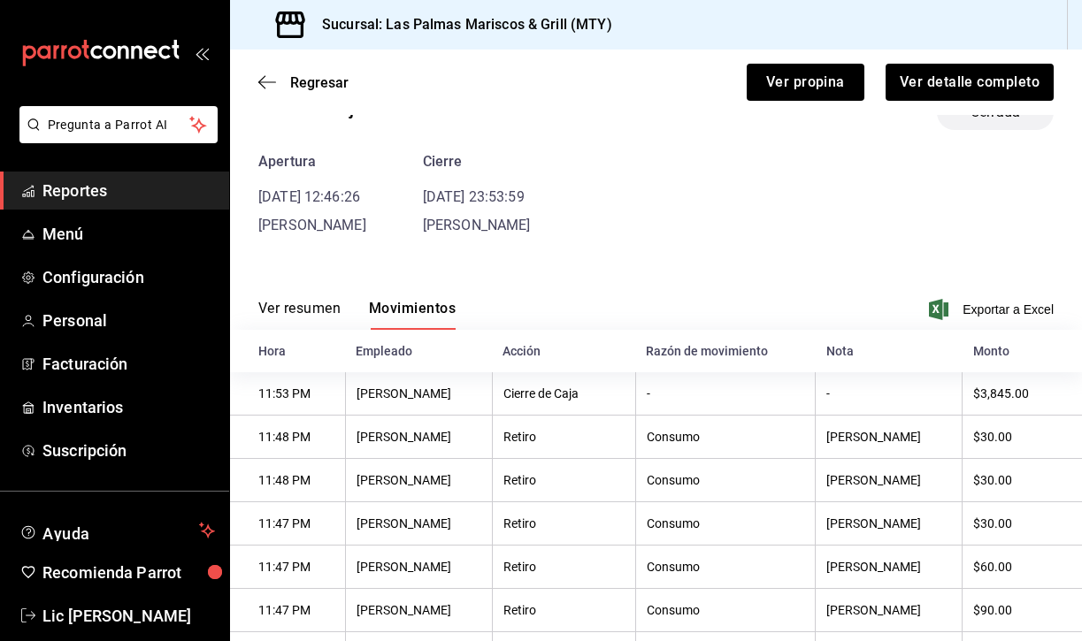
scroll to position [42, 0]
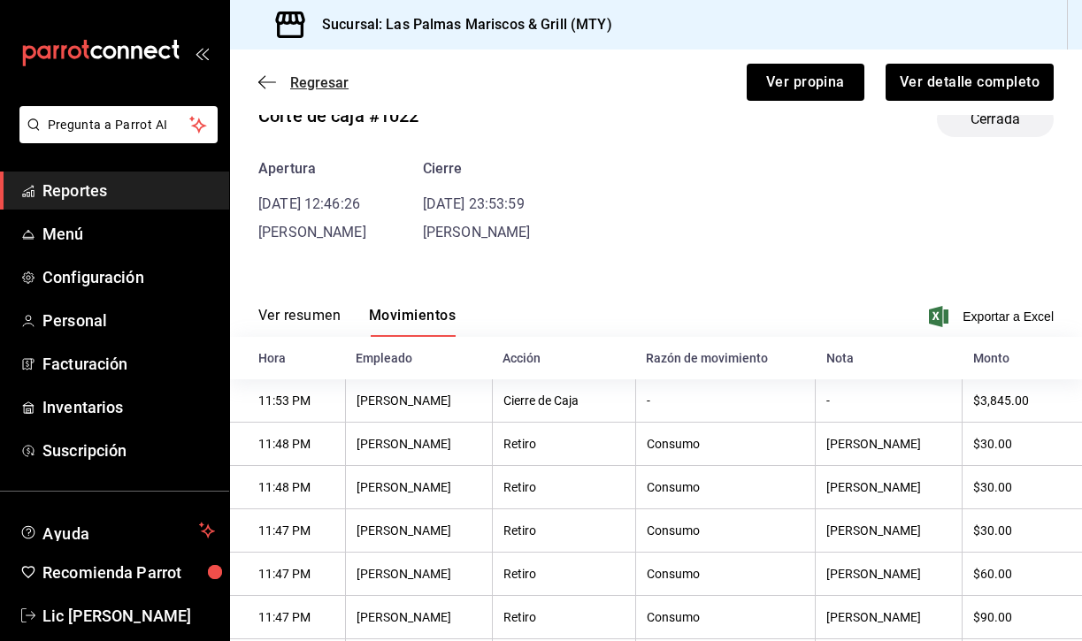
click at [262, 76] on icon "button" at bounding box center [267, 82] width 18 height 16
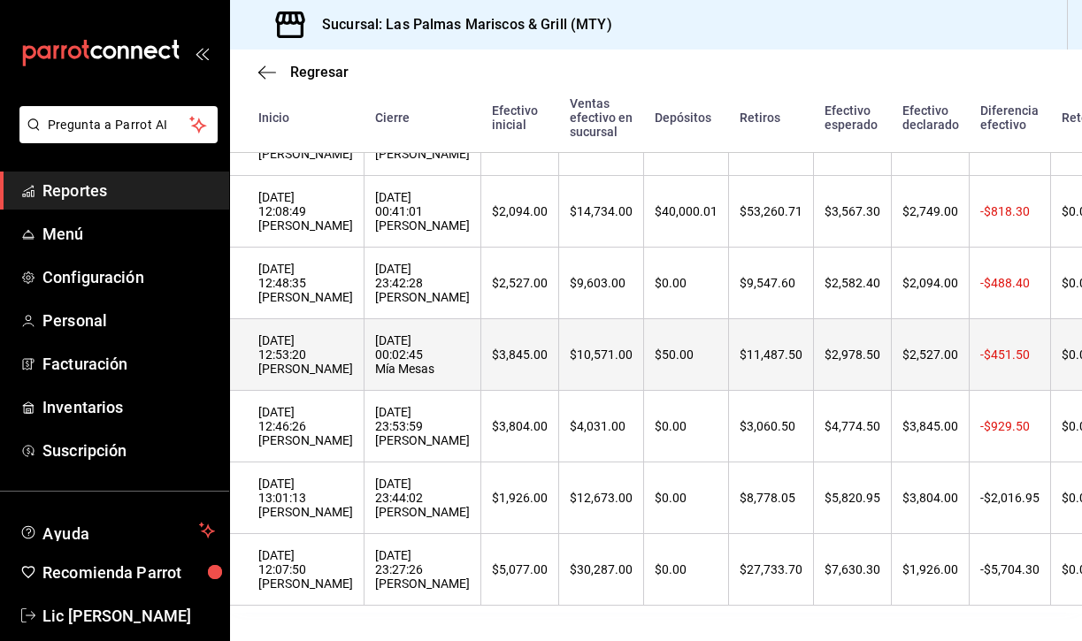
scroll to position [248, 0]
click at [402, 361] on div "14/08/2025 00:02:45 Mía Mesas" at bounding box center [422, 354] width 95 height 42
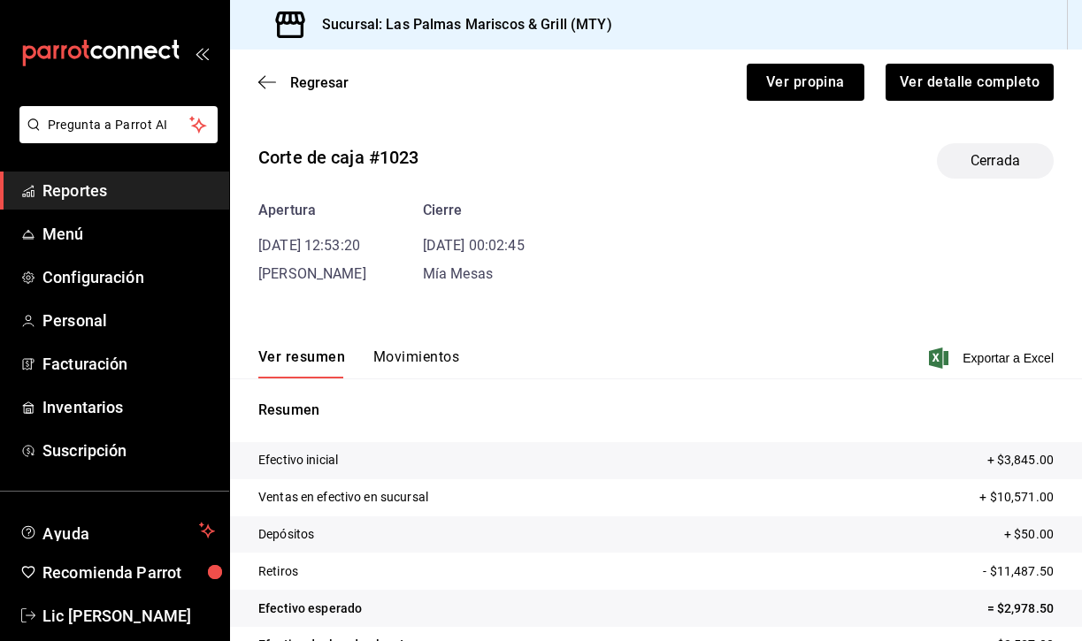
click at [408, 357] on button "Movimientos" at bounding box center [416, 363] width 86 height 30
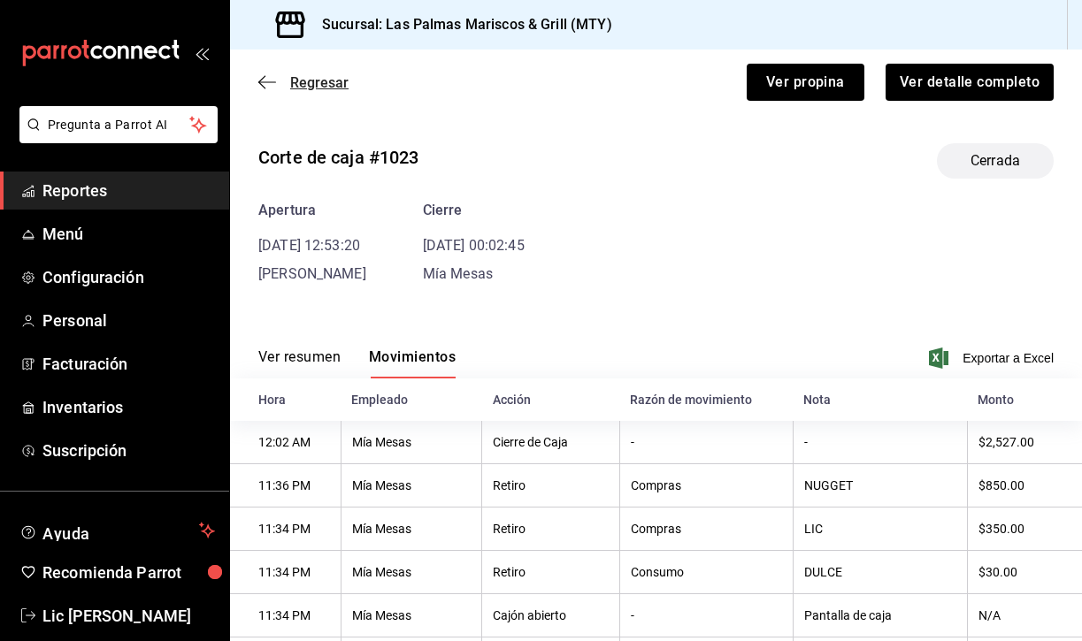
click at [261, 79] on icon "button" at bounding box center [267, 82] width 18 height 16
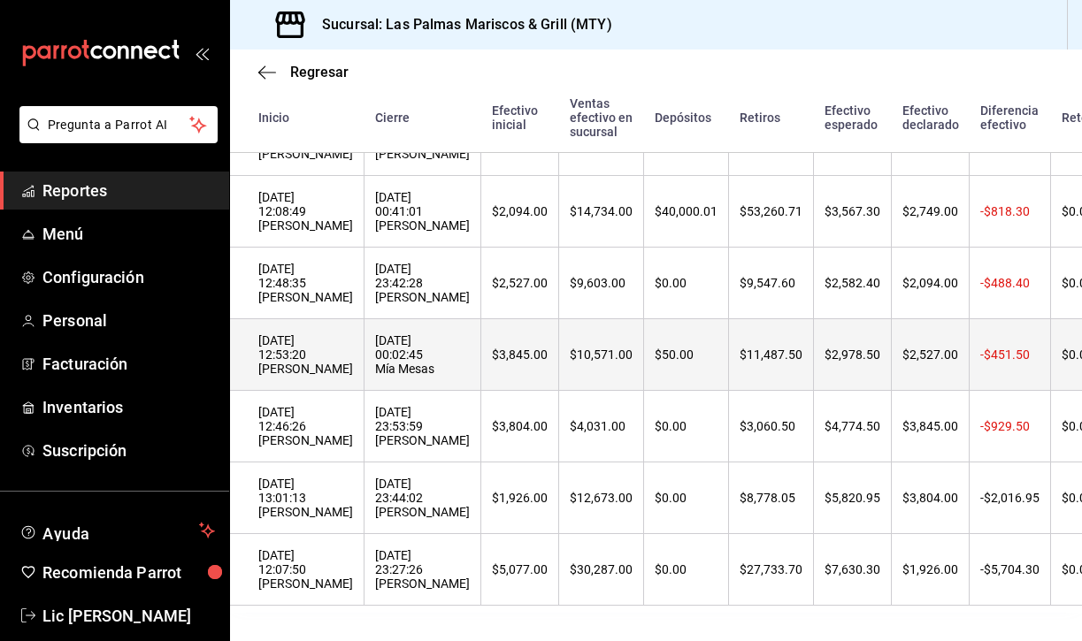
scroll to position [248, 0]
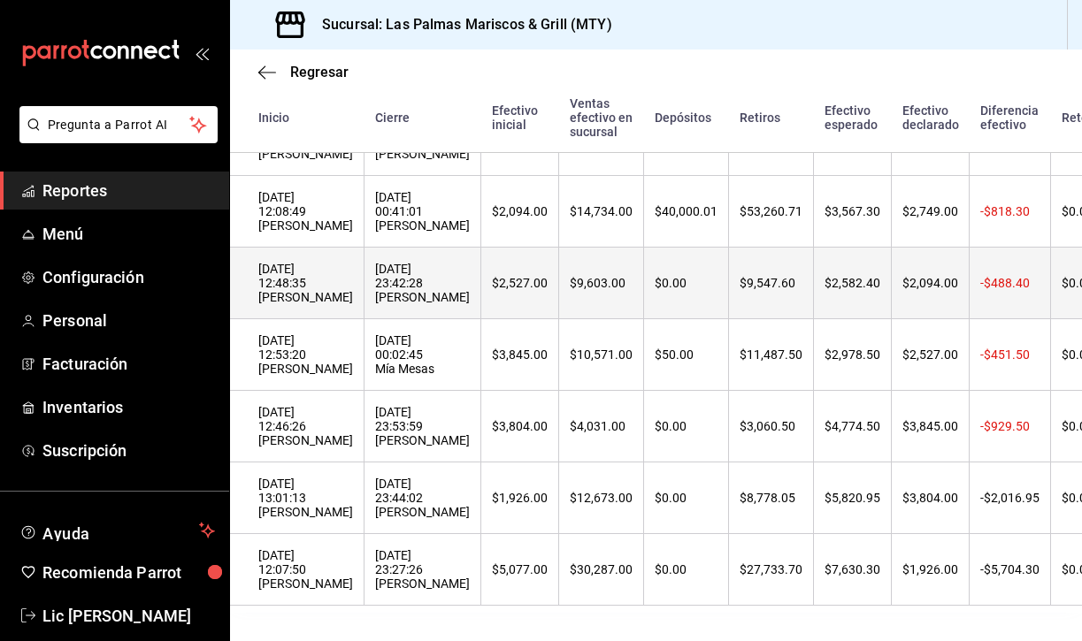
click at [410, 279] on div "14/08/2025 23:42:28 Adriana Caja" at bounding box center [422, 283] width 95 height 42
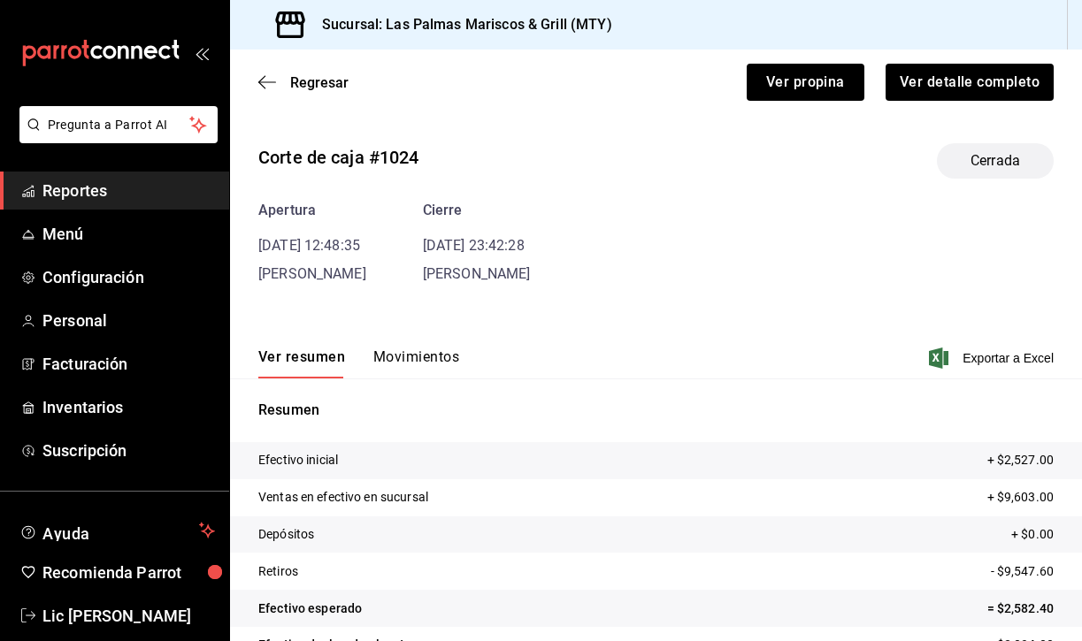
click at [381, 356] on button "Movimientos" at bounding box center [416, 363] width 86 height 30
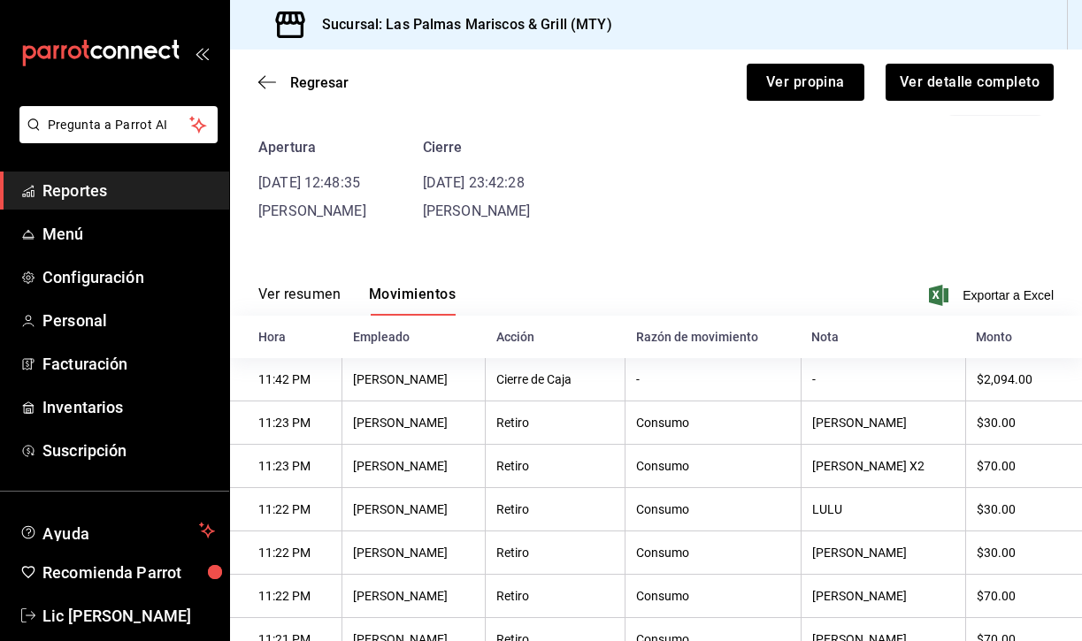
scroll to position [50, 0]
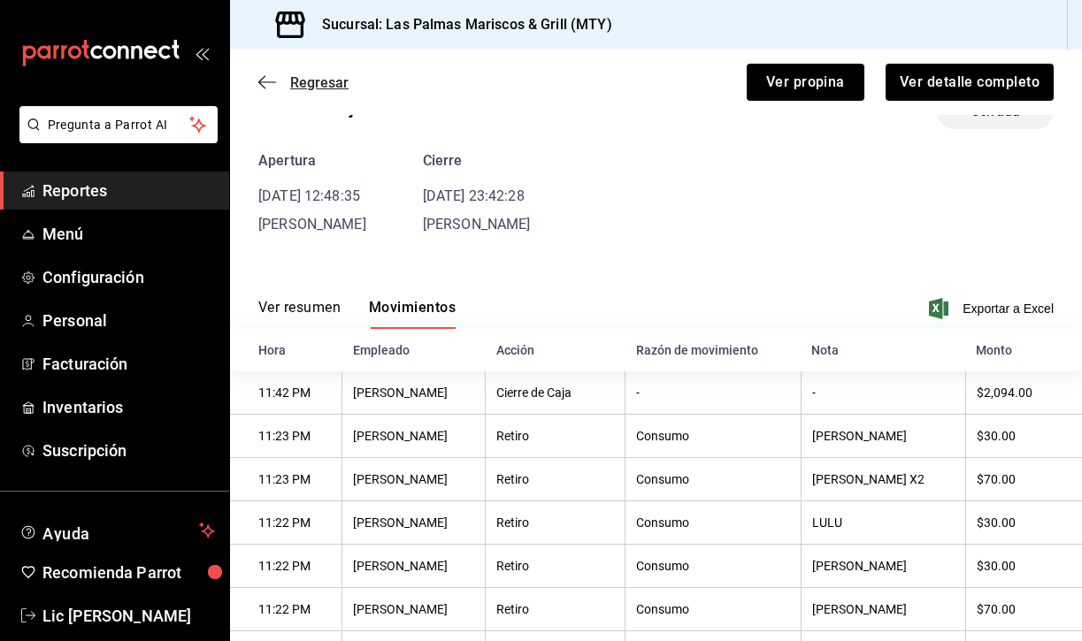
click at [270, 80] on icon "button" at bounding box center [267, 82] width 18 height 16
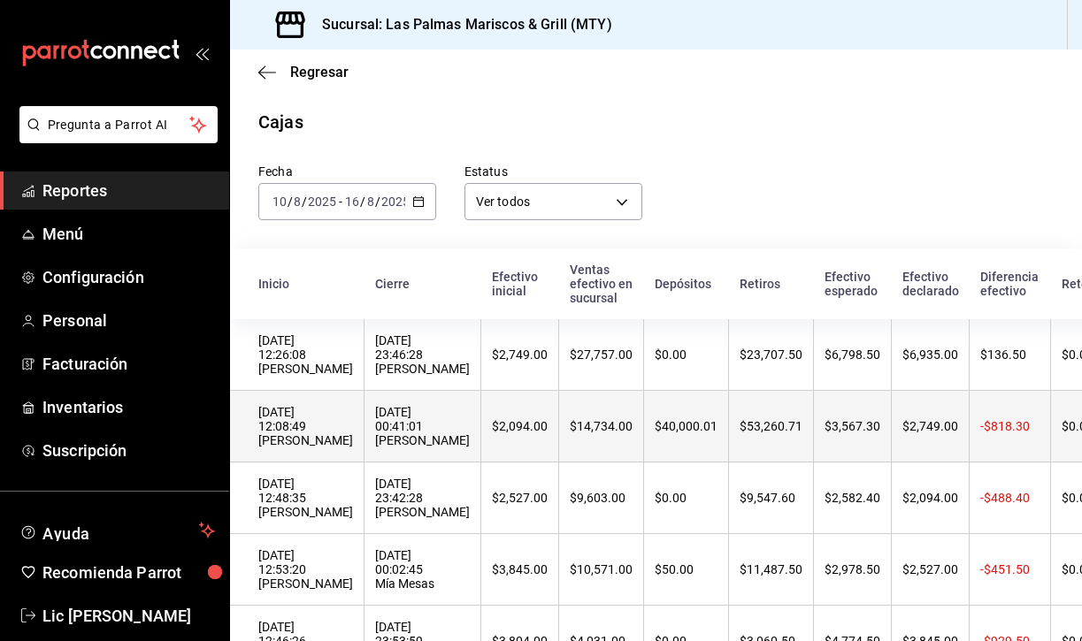
click at [333, 433] on th "15/08/2025 12:08:49 Adriana Caja" at bounding box center [297, 427] width 134 height 72
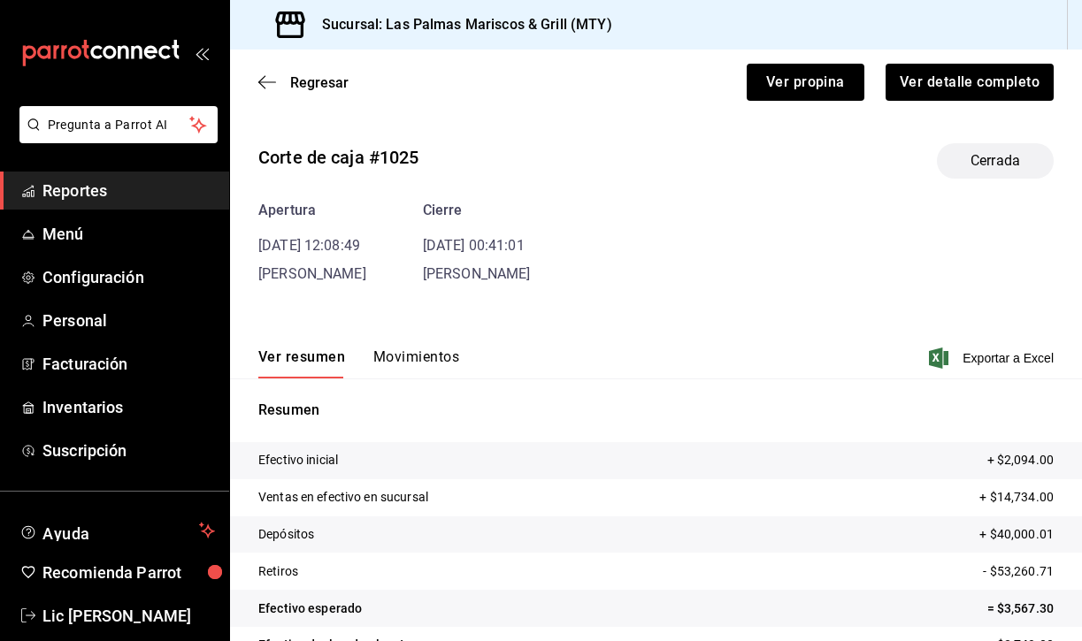
click at [420, 364] on button "Movimientos" at bounding box center [416, 363] width 86 height 30
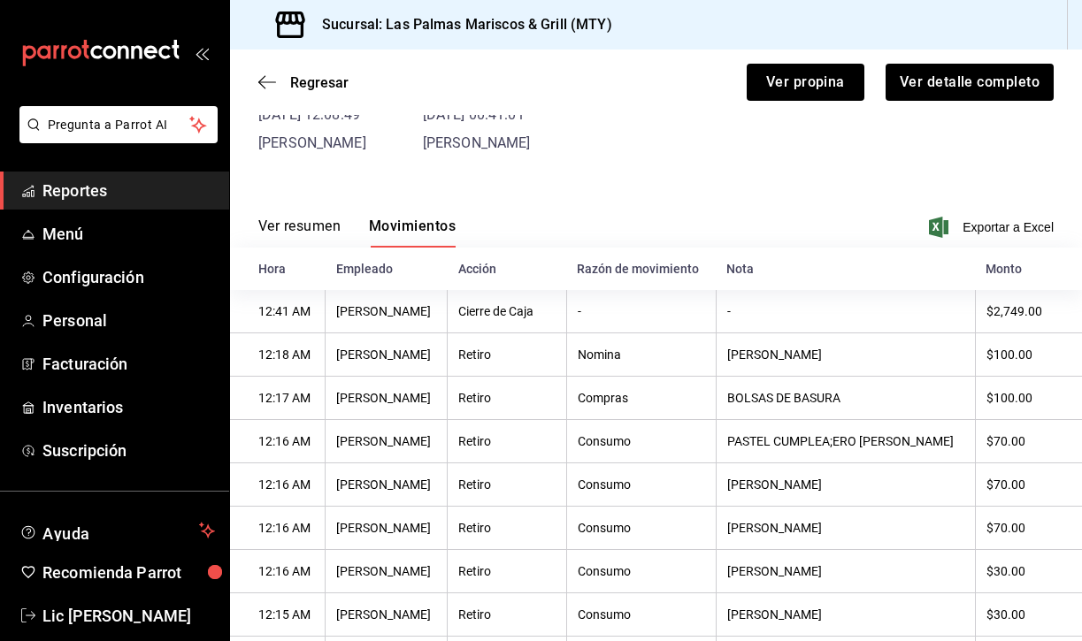
scroll to position [75, 0]
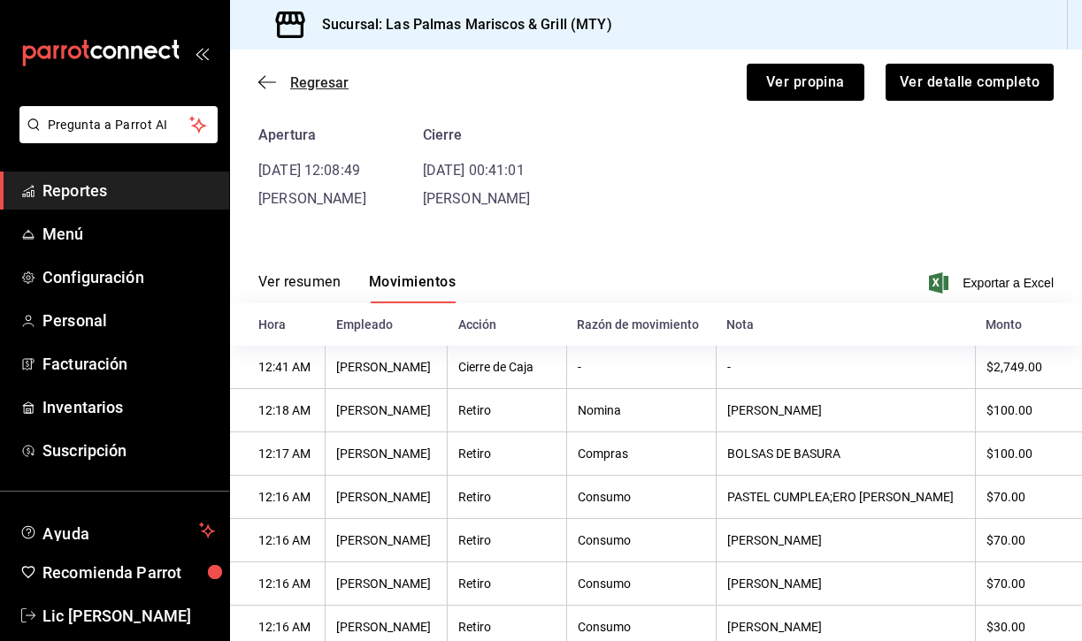
click at [263, 79] on icon "button" at bounding box center [261, 82] width 7 height 13
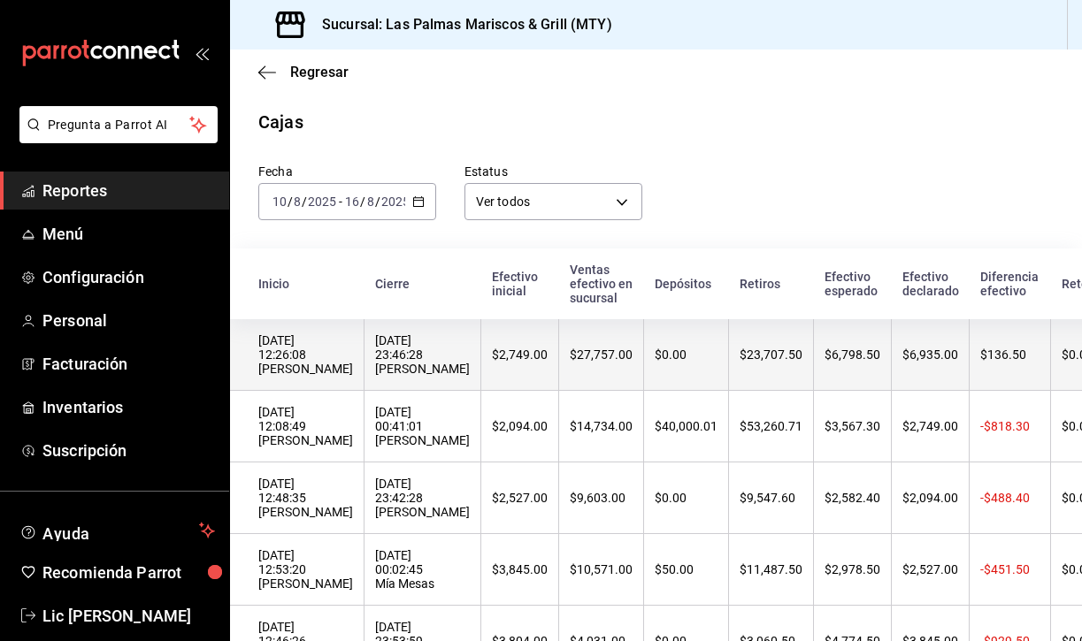
click at [377, 359] on div "16/08/2025 23:46:28 Adriana Caja" at bounding box center [422, 354] width 95 height 42
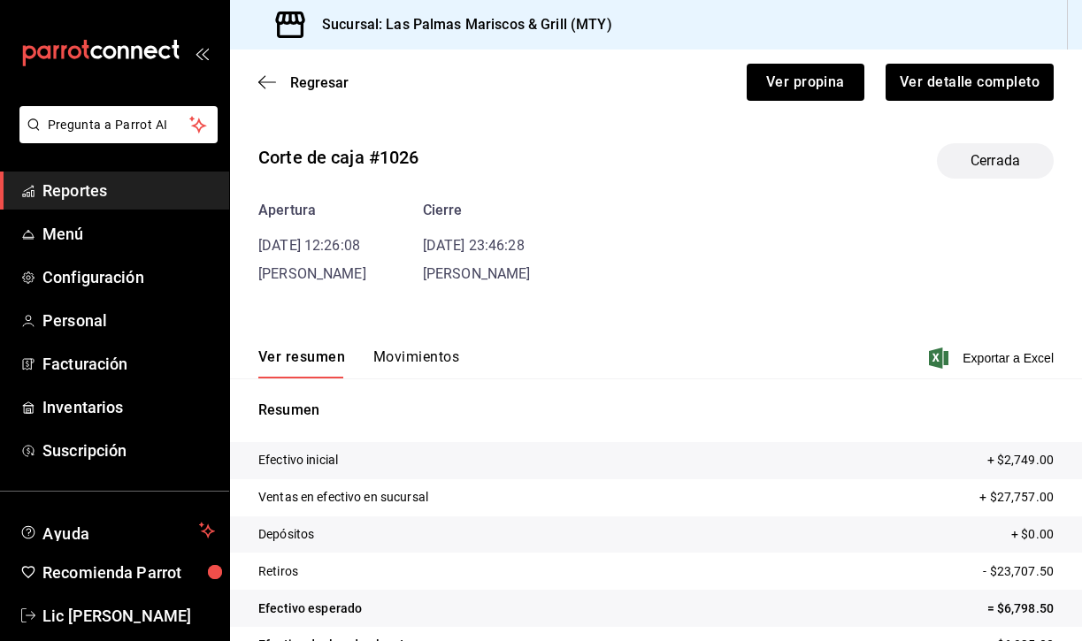
click at [389, 365] on button "Movimientos" at bounding box center [416, 363] width 86 height 30
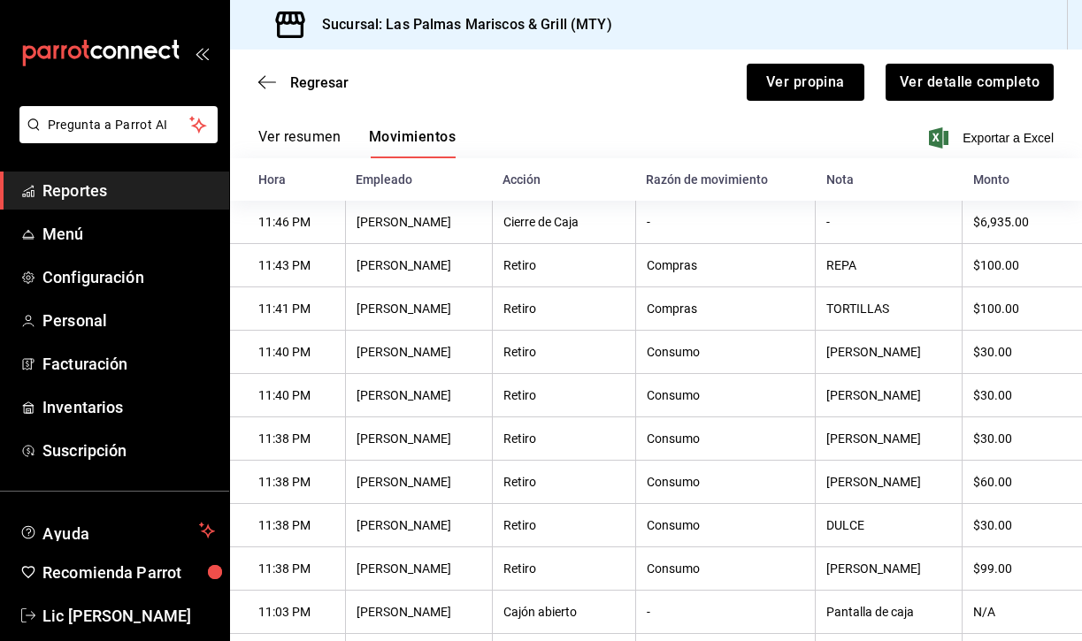
scroll to position [218, 0]
